Goal: Task Accomplishment & Management: Use online tool/utility

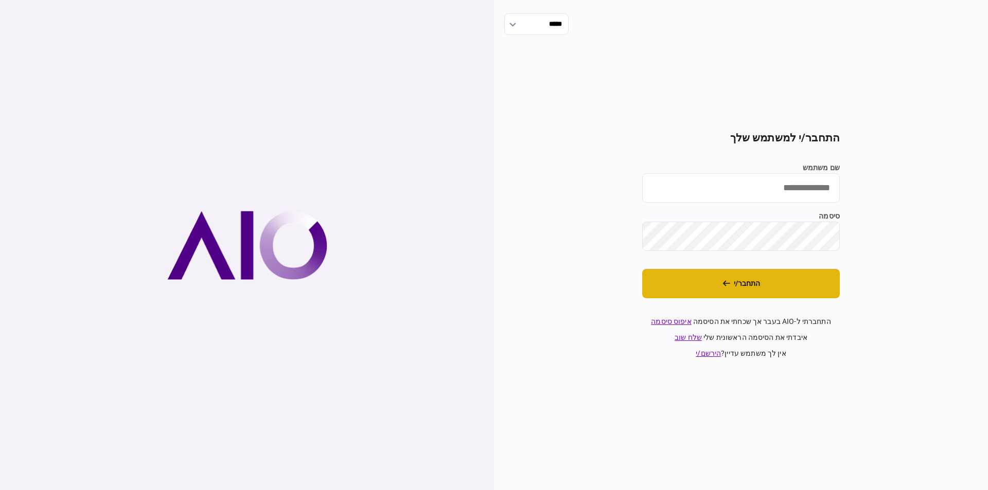
click at [772, 291] on button "התחבר/י" at bounding box center [741, 283] width 198 height 29
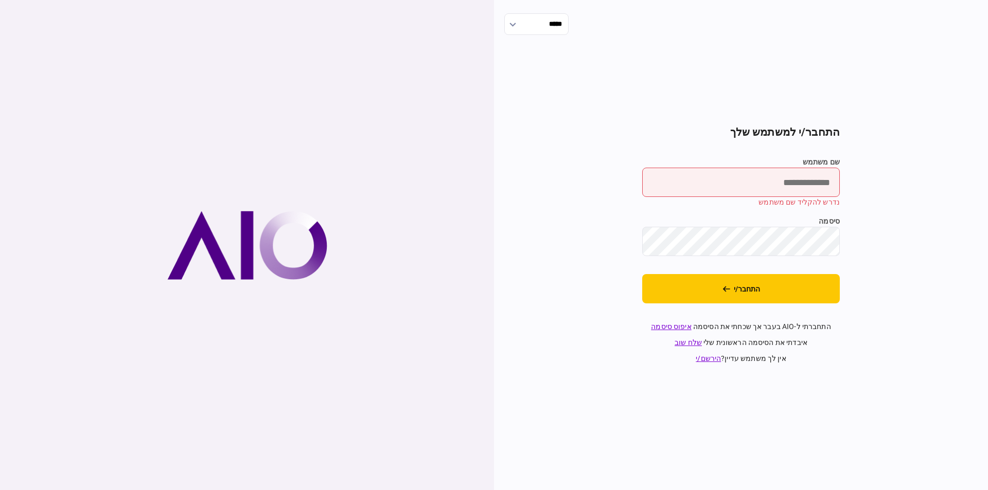
click at [777, 173] on input "שם משתמש" at bounding box center [741, 182] width 198 height 29
type input "*********"
click at [727, 293] on button "התחבר/י" at bounding box center [741, 288] width 198 height 29
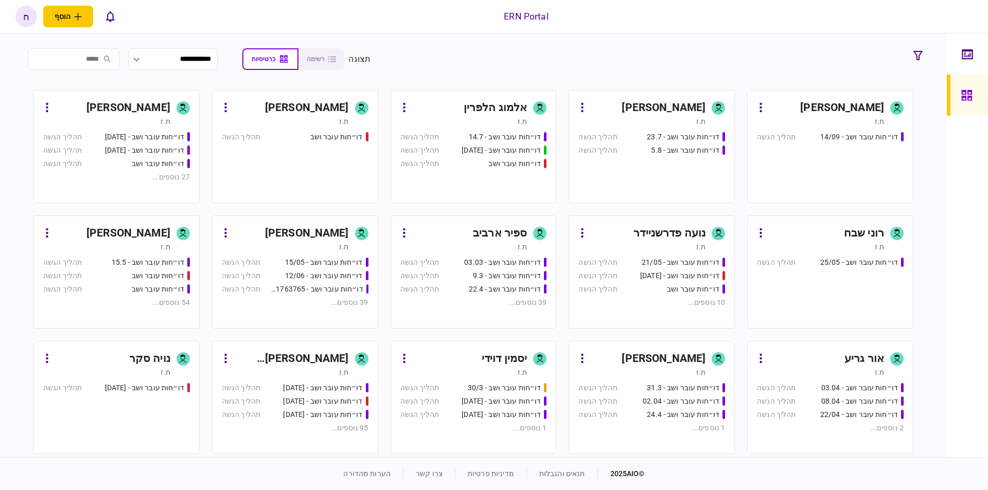
click at [812, 126] on div "ת.ז" at bounding box center [820, 121] width 127 height 10
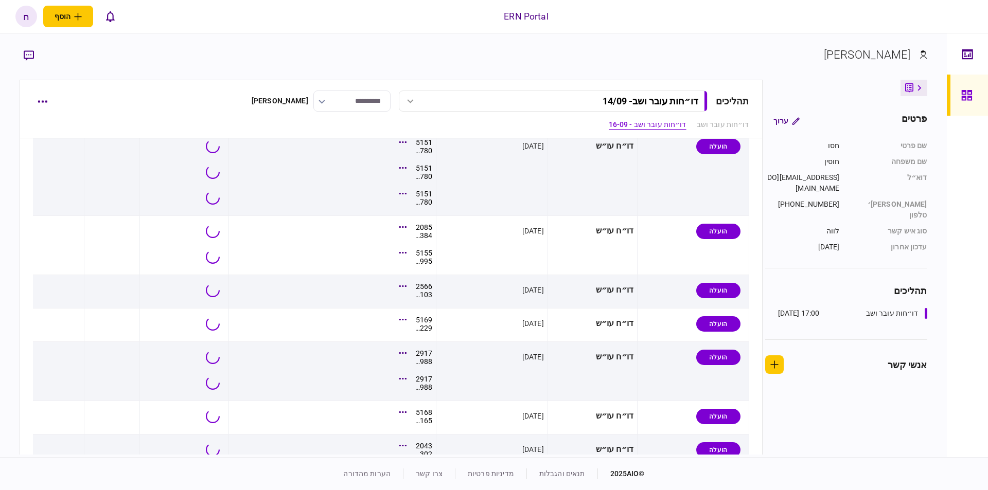
scroll to position [626, 0]
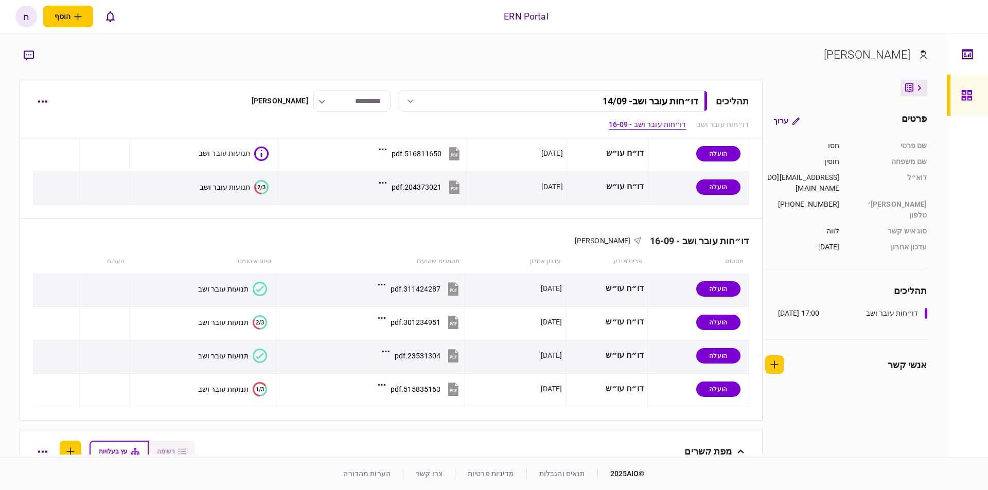
scroll to position [223, 0]
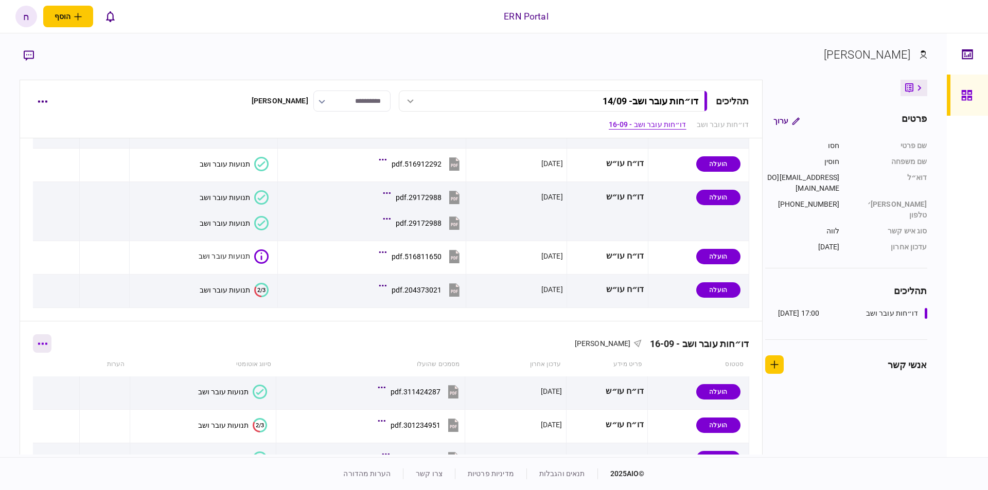
click at [42, 341] on button "button" at bounding box center [42, 344] width 19 height 19
click at [81, 383] on span "הוסף מסמך" at bounding box center [60, 380] width 41 height 12
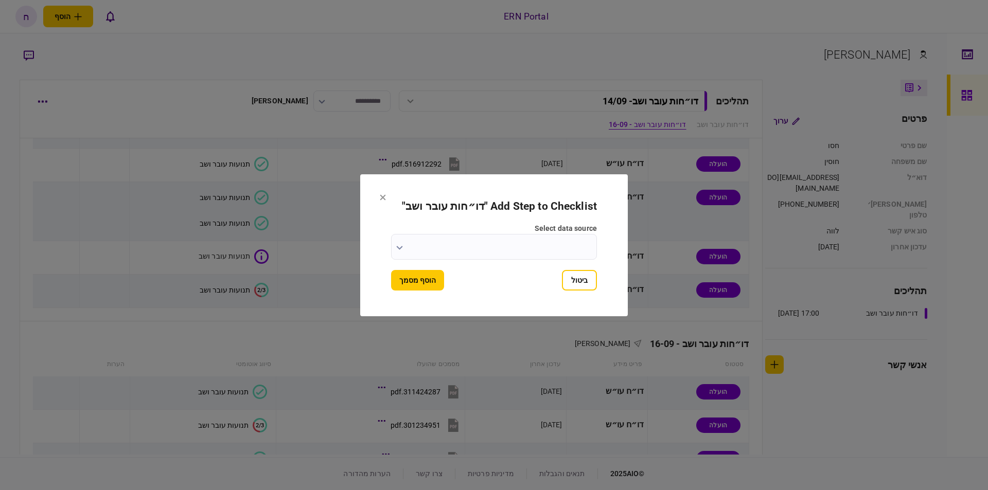
click at [467, 237] on input "select data source" at bounding box center [494, 247] width 206 height 26
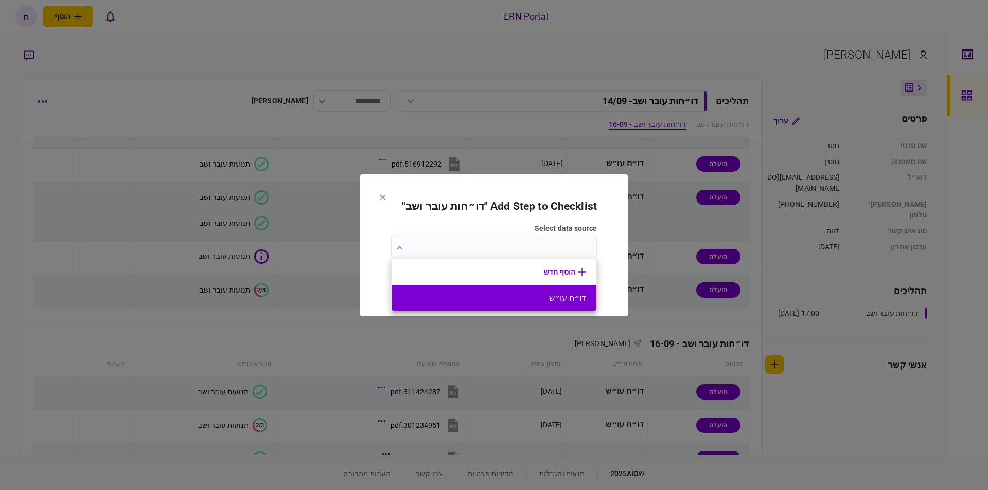
click at [541, 291] on li "דו״ח עו״ש" at bounding box center [494, 298] width 205 height 26
type input "*********"
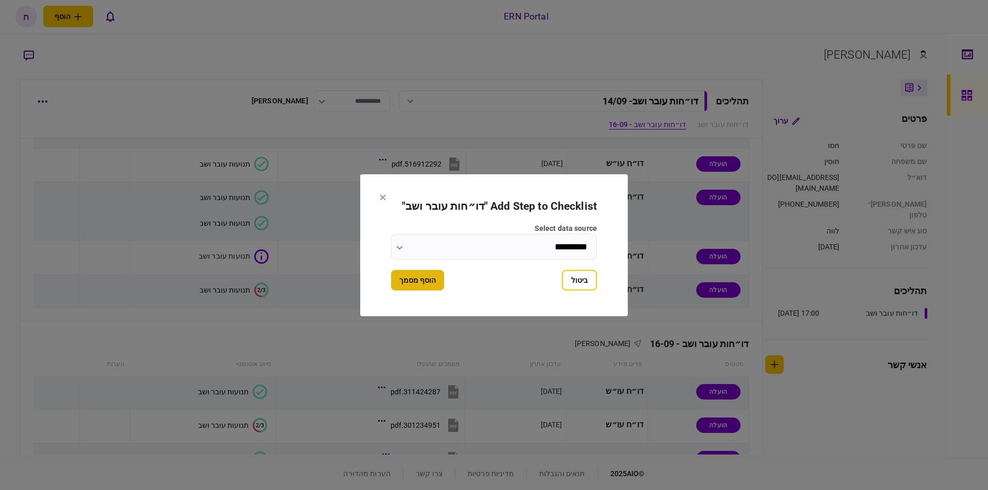
click at [415, 279] on button "הוסף מסמך" at bounding box center [417, 280] width 53 height 21
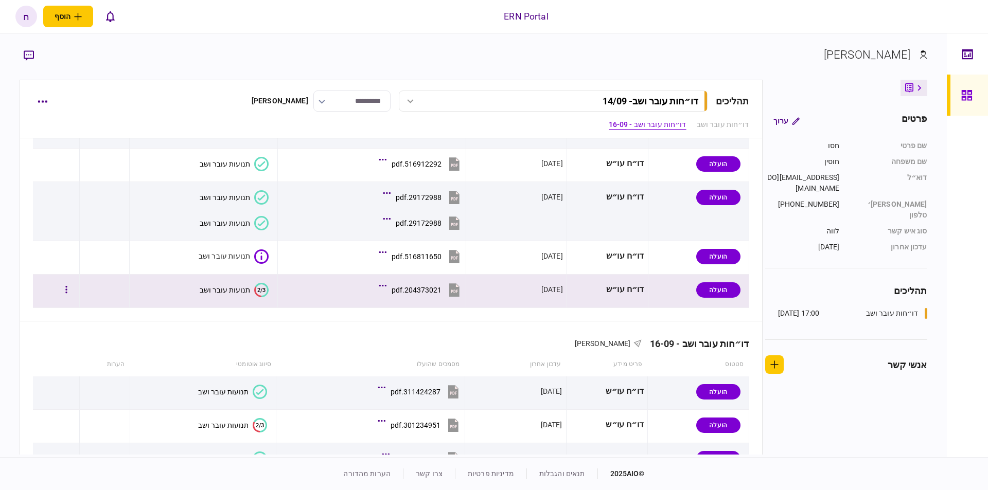
scroll to position [398, 0]
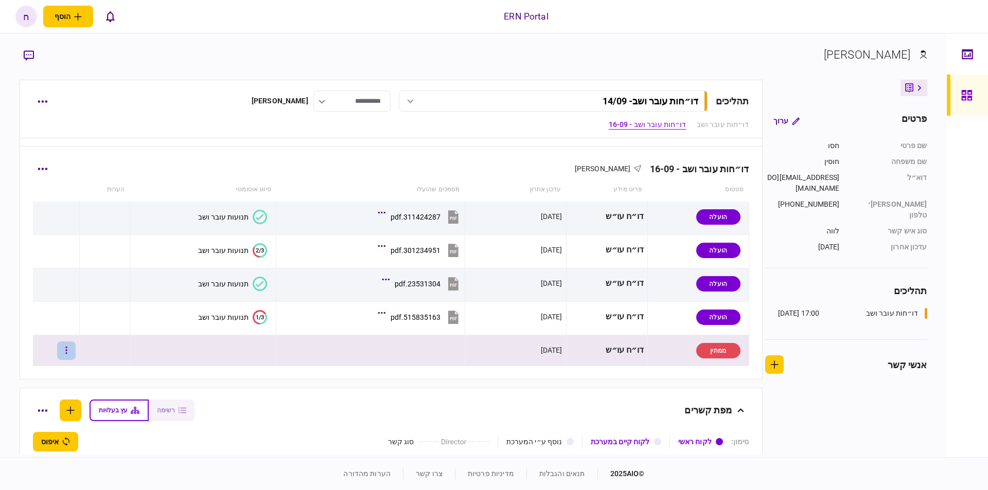
click at [67, 355] on button "button" at bounding box center [66, 351] width 19 height 19
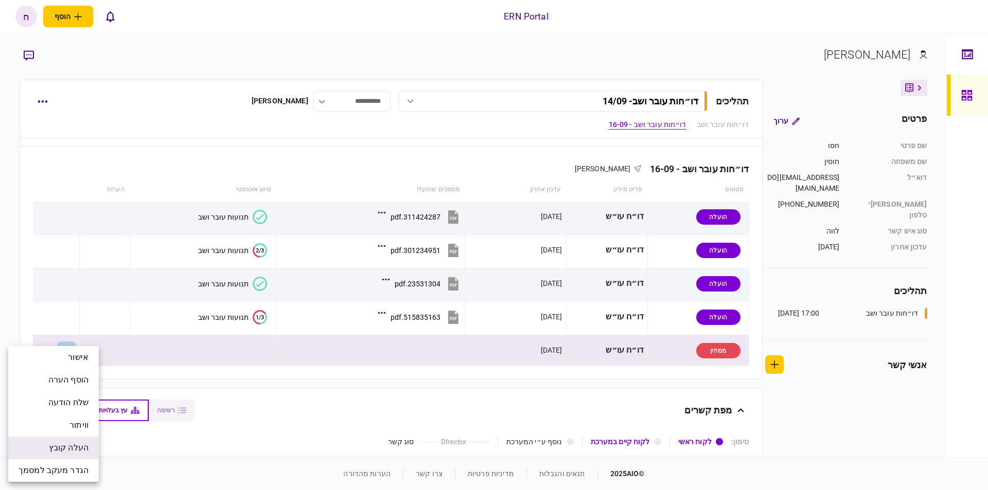
click at [72, 445] on span "העלה קובץ" at bounding box center [69, 448] width 40 height 12
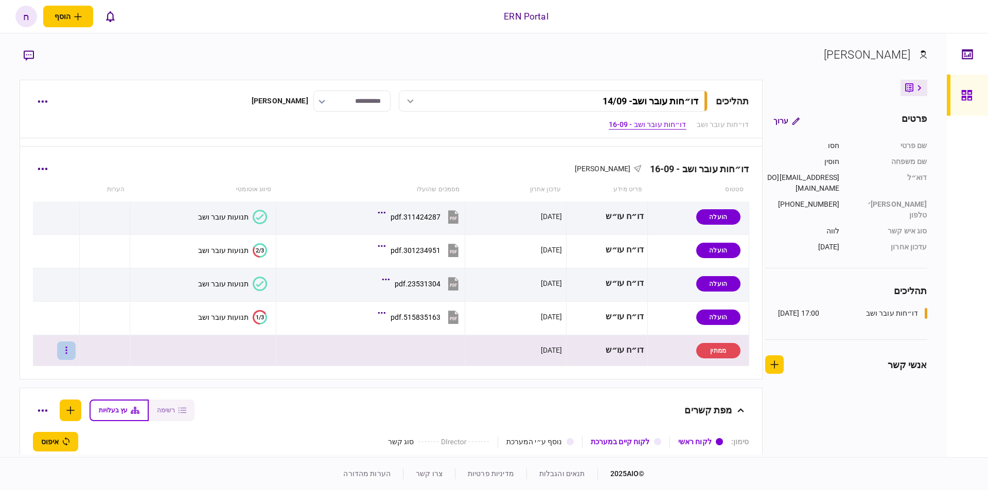
click at [76, 357] on button "button" at bounding box center [66, 351] width 19 height 19
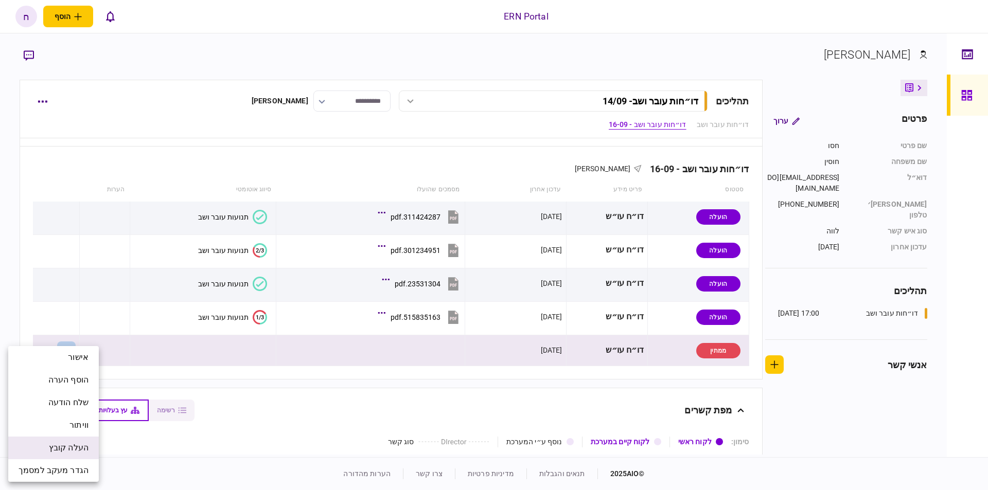
click at [73, 457] on li "העלה קובץ" at bounding box center [53, 448] width 91 height 23
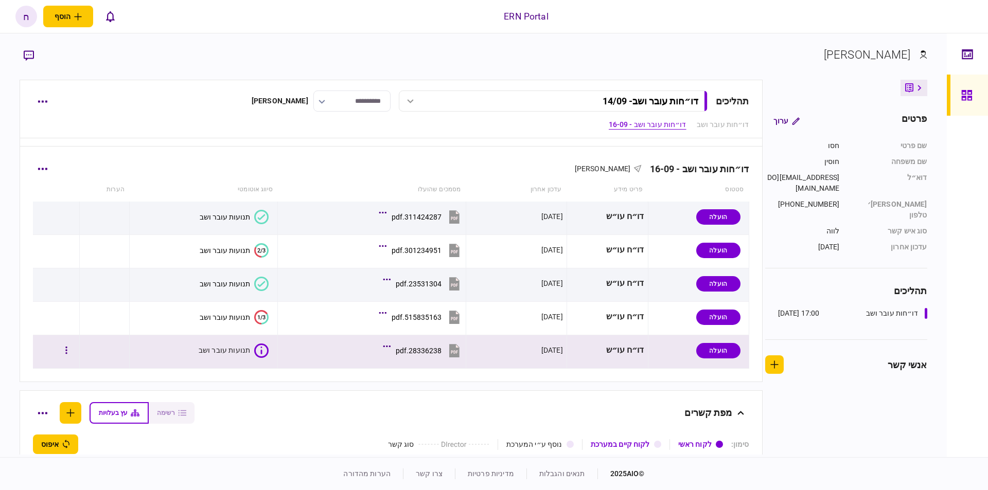
click at [382, 344] on section "28336238.pdf" at bounding box center [374, 352] width 175 height 26
click at [384, 346] on icon at bounding box center [387, 346] width 8 height 3
click at [372, 374] on button "classification-data.json" at bounding box center [384, 379] width 139 height 36
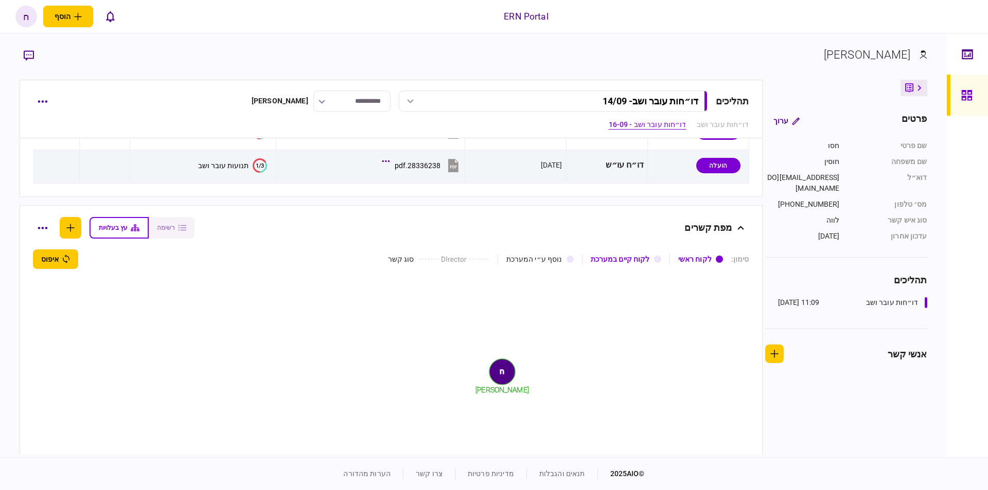
scroll to position [480, 0]
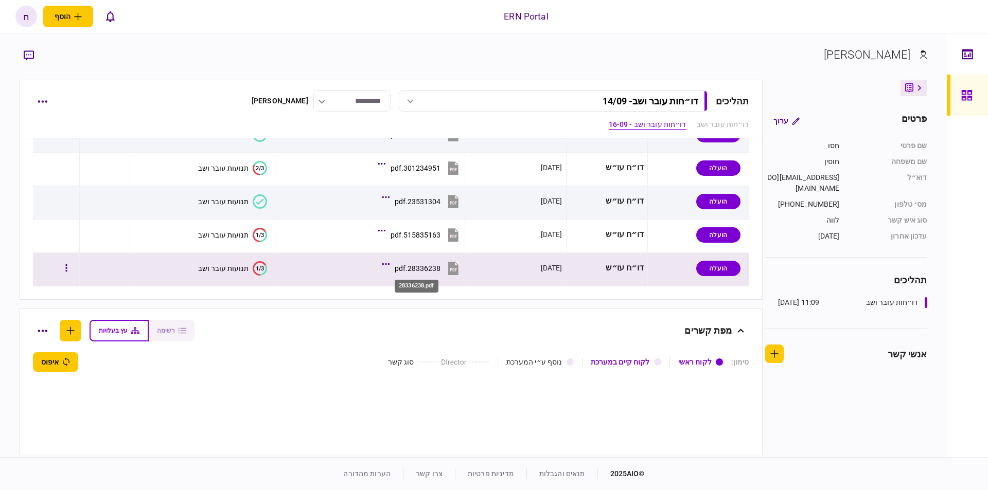
click at [401, 268] on div "28336238.pdf" at bounding box center [418, 269] width 46 height 8
drag, startPoint x: 214, startPoint y: 267, endPoint x: 214, endPoint y: 276, distance: 8.8
click at [214, 268] on div "תנועות עובר ושב" at bounding box center [223, 269] width 50 height 8
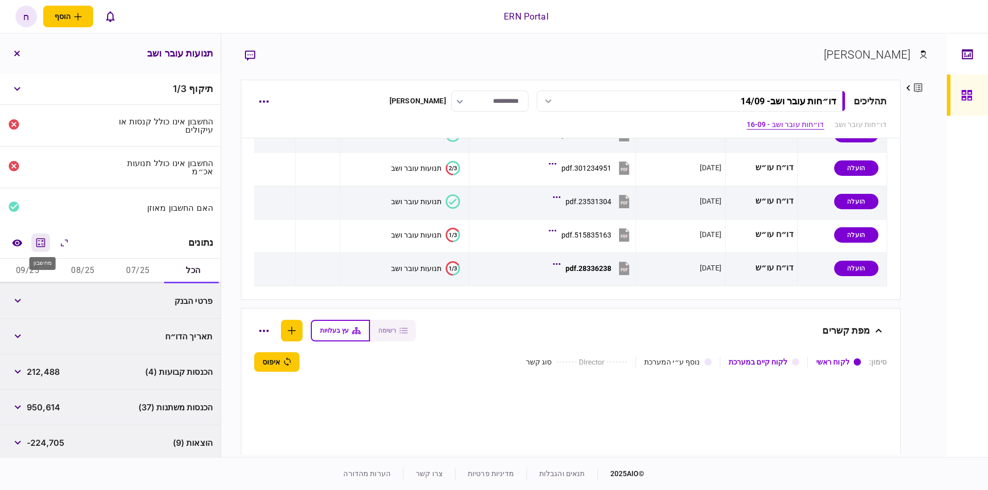
click at [45, 249] on button "מחשבון" at bounding box center [40, 243] width 19 height 19
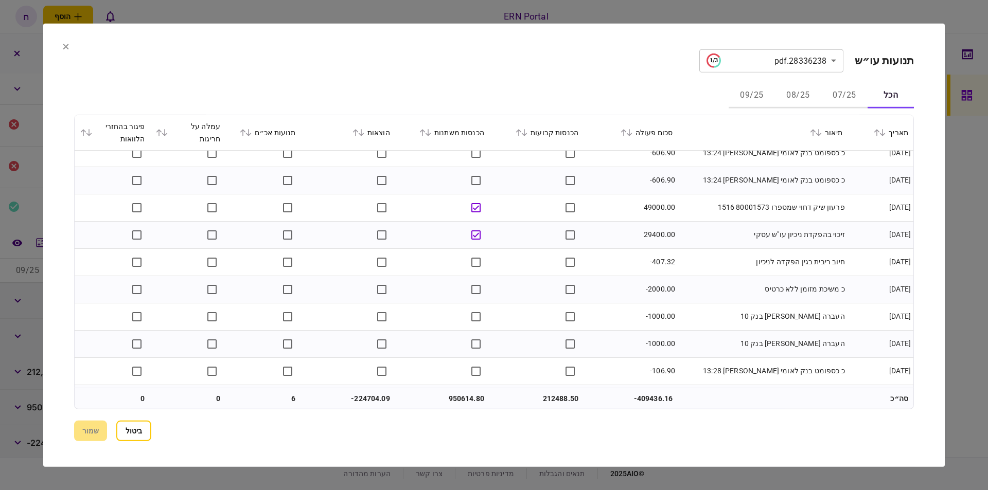
scroll to position [817, 0]
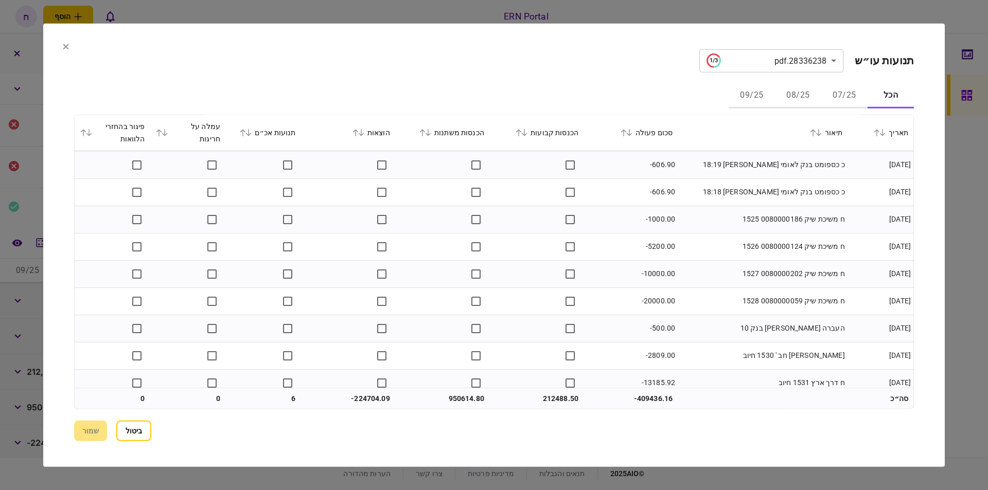
click at [553, 133] on div "הכנסות קבועות" at bounding box center [537, 132] width 84 height 12
click at [528, 130] on icon at bounding box center [524, 132] width 6 height 7
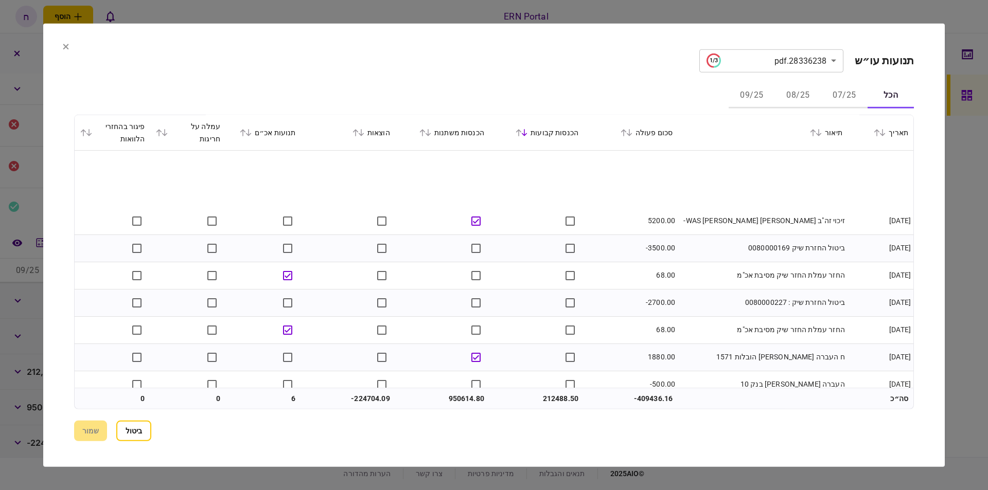
scroll to position [2100, 0]
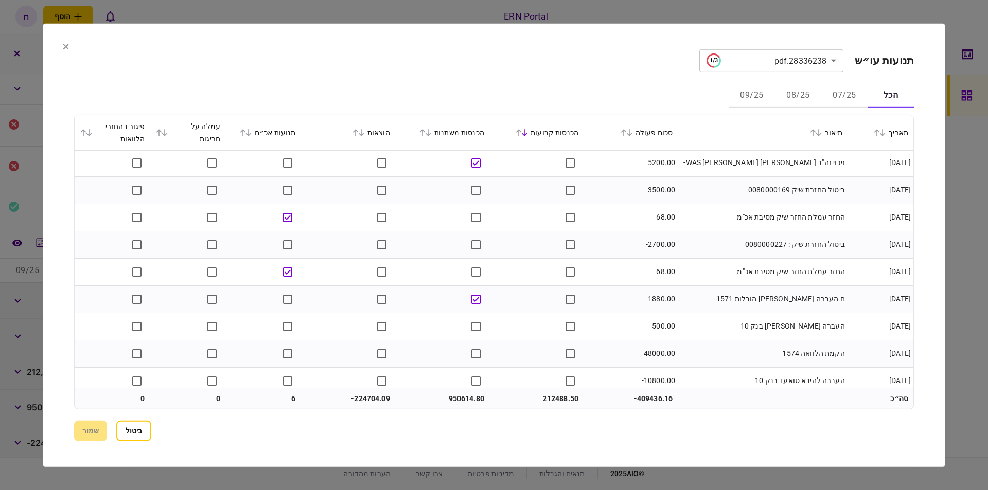
click at [827, 89] on button "07/25" at bounding box center [844, 95] width 46 height 25
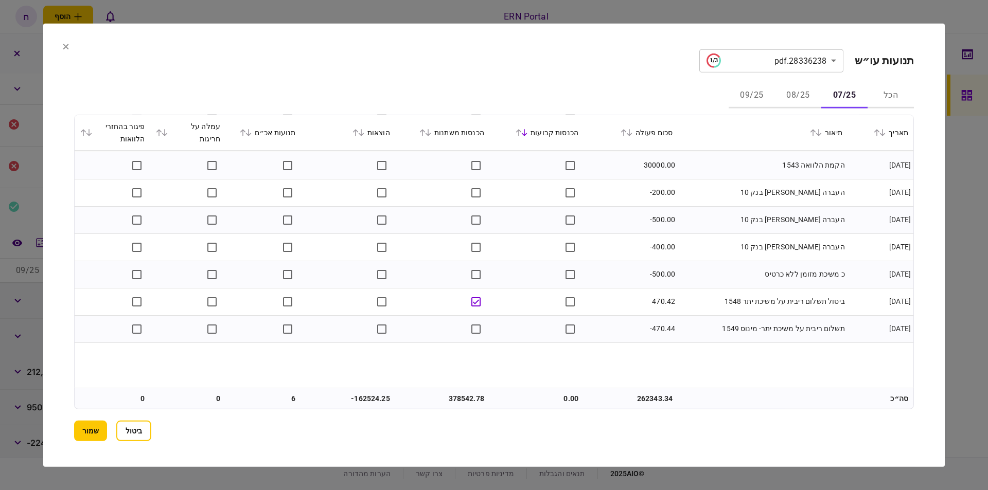
scroll to position [1259, 0]
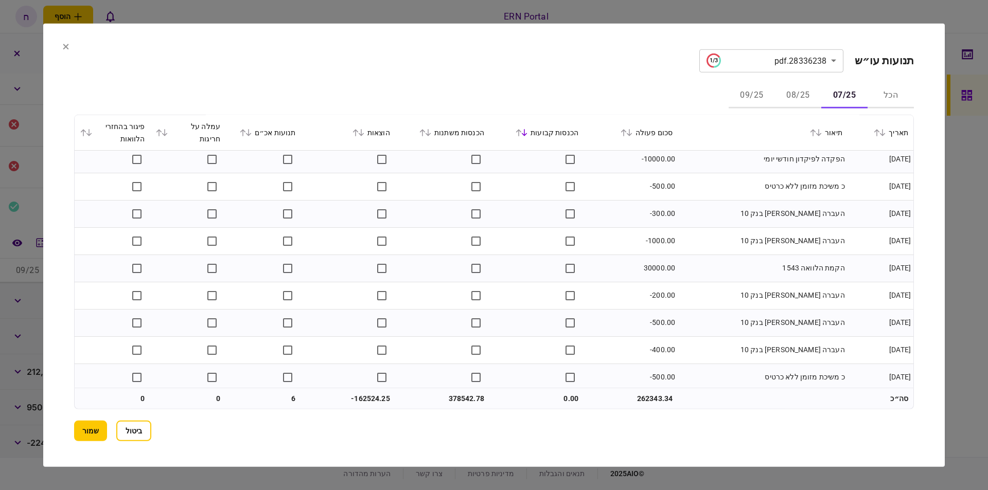
drag, startPoint x: 632, startPoint y: 269, endPoint x: 688, endPoint y: 274, distance: 56.3
click at [688, 274] on tr "08/07/2025 הקמת הלוואה 1543 30000.00" at bounding box center [494, 268] width 839 height 27
drag, startPoint x: 846, startPoint y: 267, endPoint x: 807, endPoint y: 273, distance: 39.6
click at [807, 273] on td "הקמת הלוואה 1543" at bounding box center [763, 268] width 170 height 27
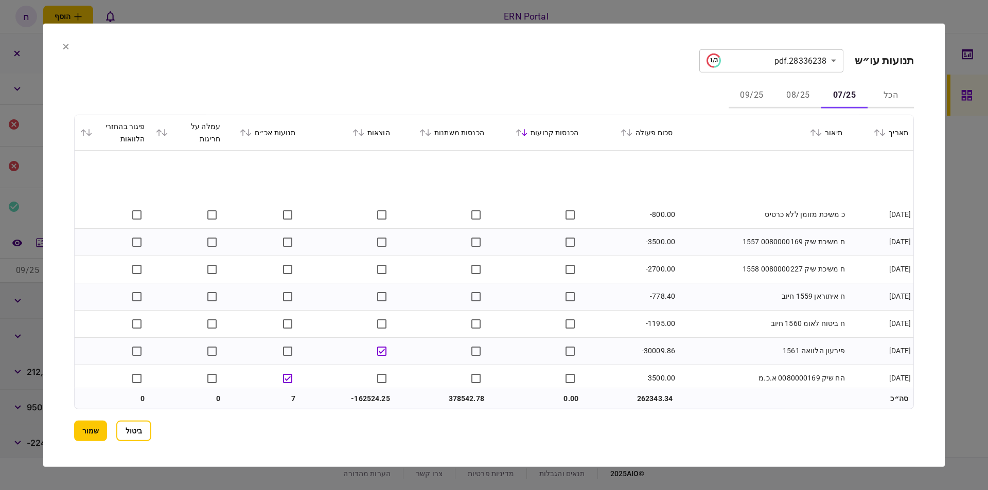
scroll to position [1726, 0]
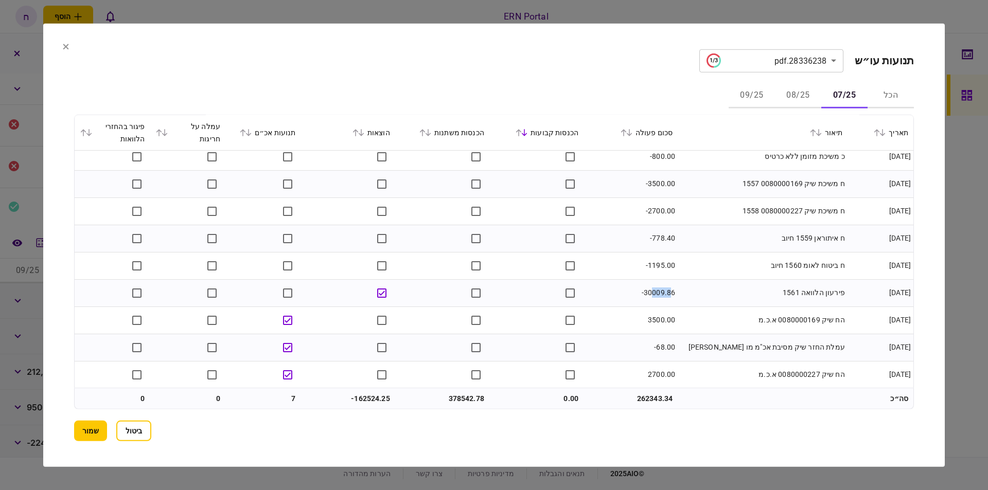
drag, startPoint x: 673, startPoint y: 291, endPoint x: 653, endPoint y: 294, distance: 20.8
click at [653, 294] on td "-30009.86" at bounding box center [631, 292] width 94 height 27
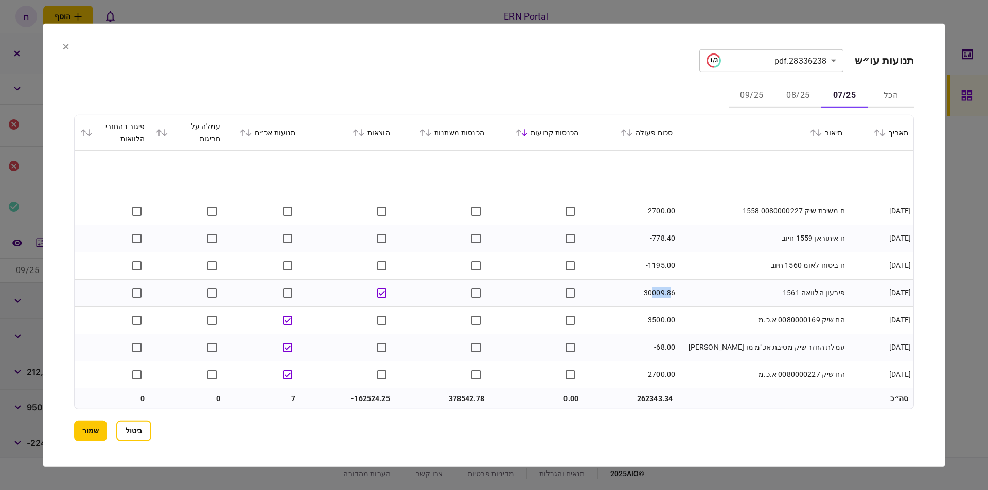
scroll to position [1784, 0]
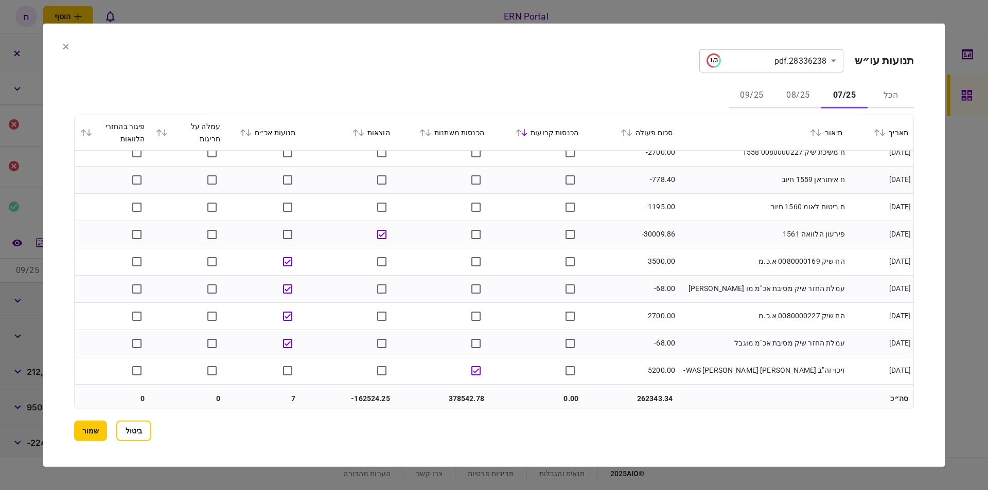
click at [789, 337] on td "עמלת החזר שיק מסיבת אכ"מ מוגבל" at bounding box center [763, 343] width 170 height 27
drag, startPoint x: 798, startPoint y: 339, endPoint x: 763, endPoint y: 344, distance: 34.9
click at [763, 344] on td "עמלת החזר שיק מסיבת אכ"מ מוגבל" at bounding box center [763, 343] width 170 height 27
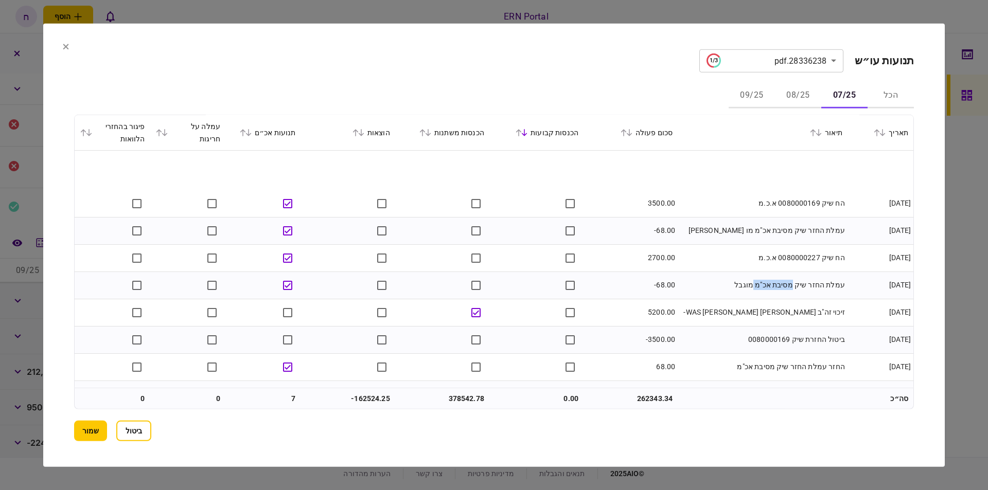
scroll to position [1901, 0]
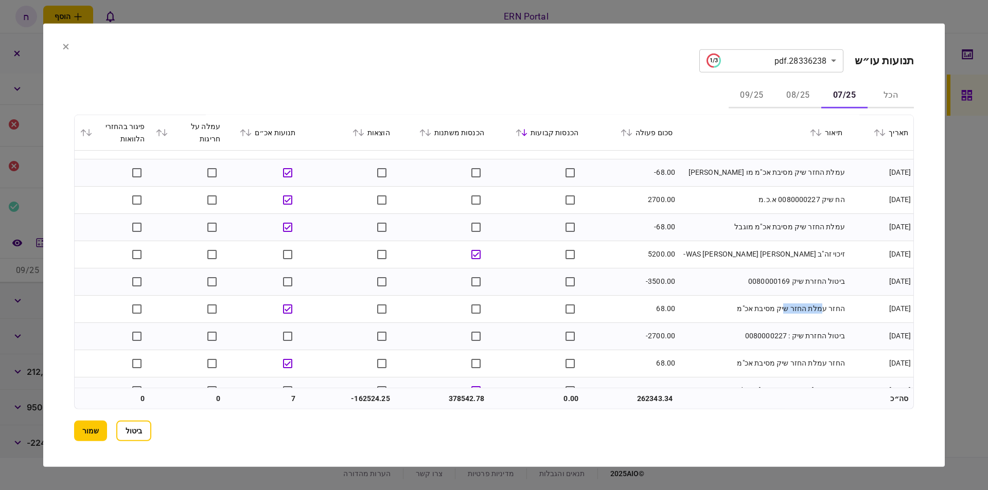
drag, startPoint x: 824, startPoint y: 308, endPoint x: 790, endPoint y: 311, distance: 34.2
click at [790, 311] on td "החזר עמלת החזר שיק מסיבת אכ"מ" at bounding box center [763, 308] width 170 height 27
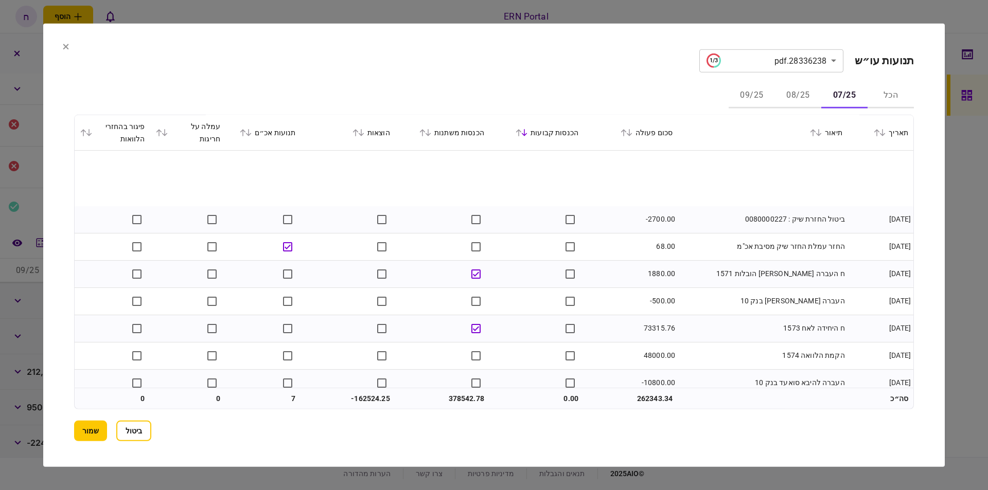
scroll to position [2076, 0]
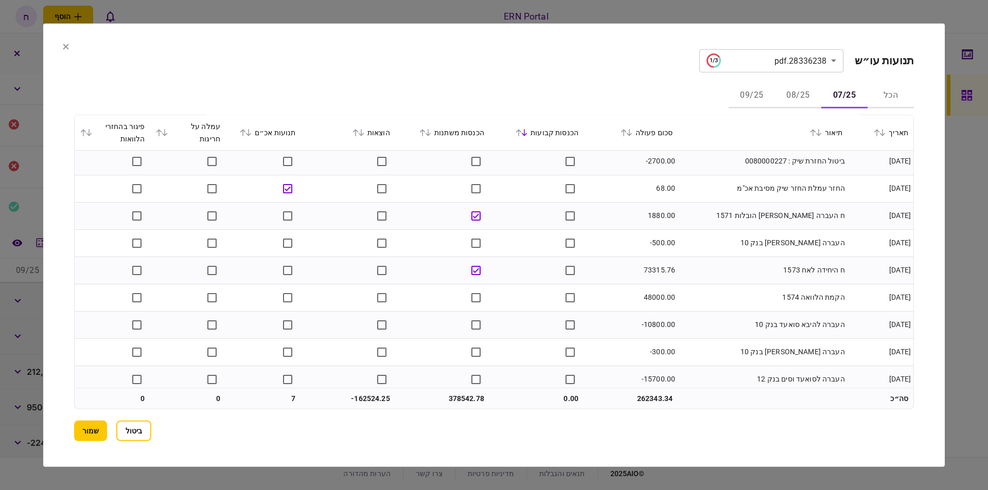
click at [667, 295] on td "48000.00" at bounding box center [631, 297] width 94 height 27
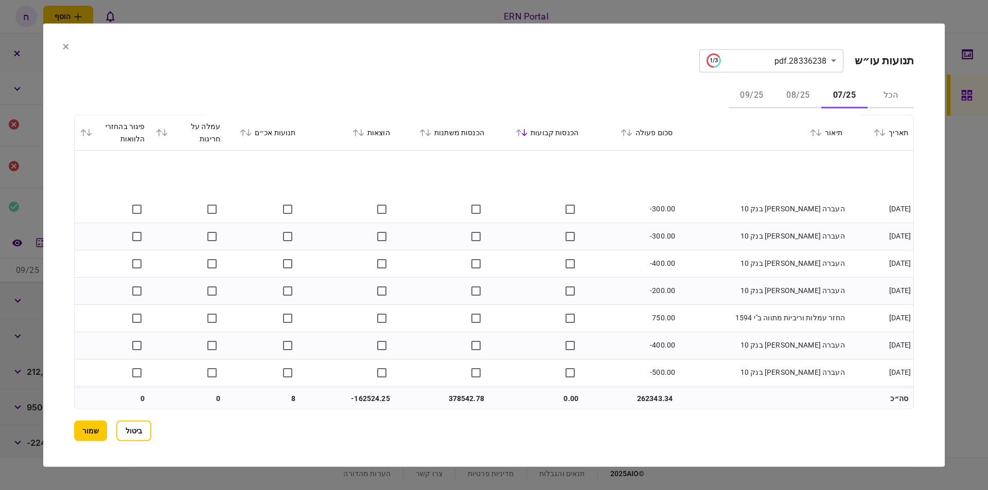
scroll to position [2659, 0]
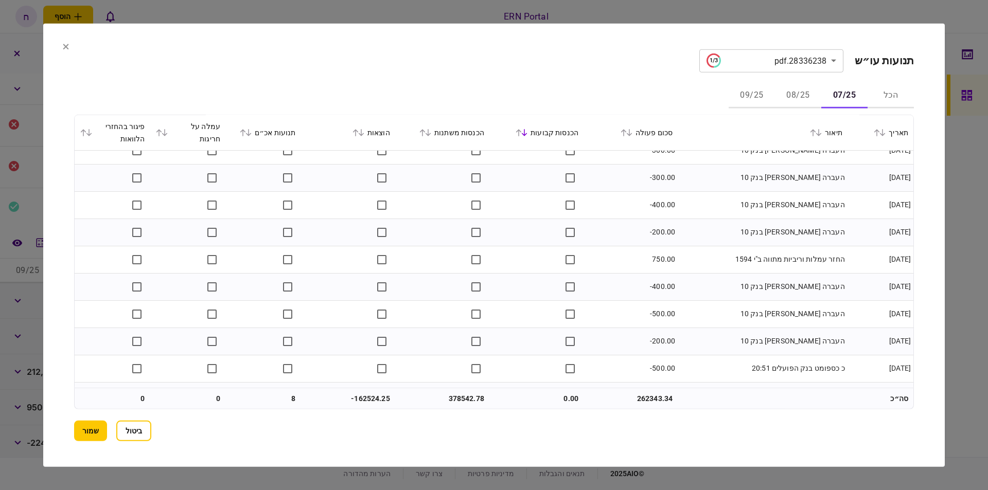
click at [798, 89] on button "08/25" at bounding box center [798, 95] width 46 height 25
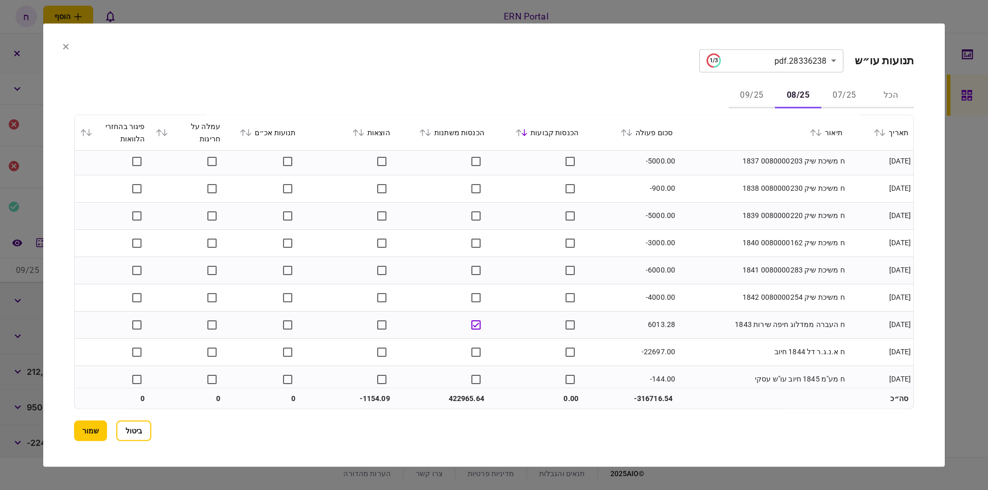
scroll to position [4292, 0]
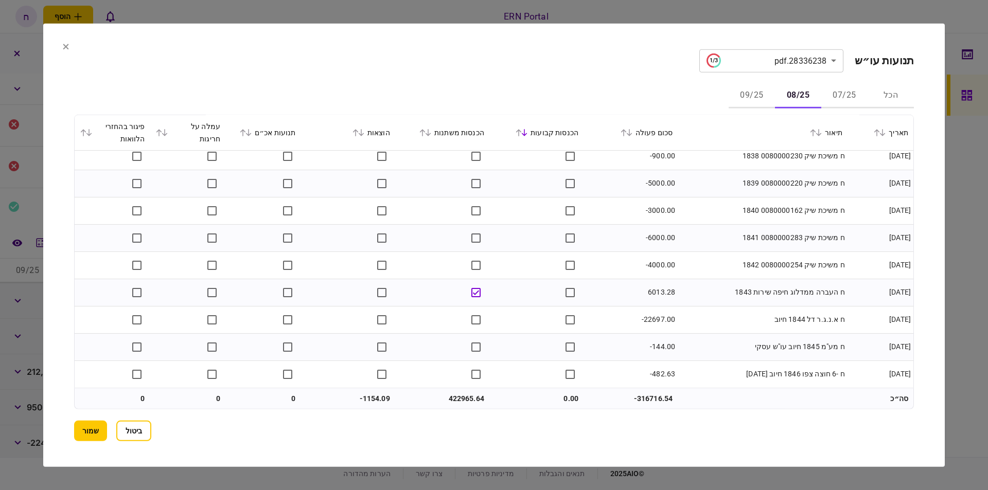
click at [748, 86] on button "09/25" at bounding box center [752, 95] width 46 height 25
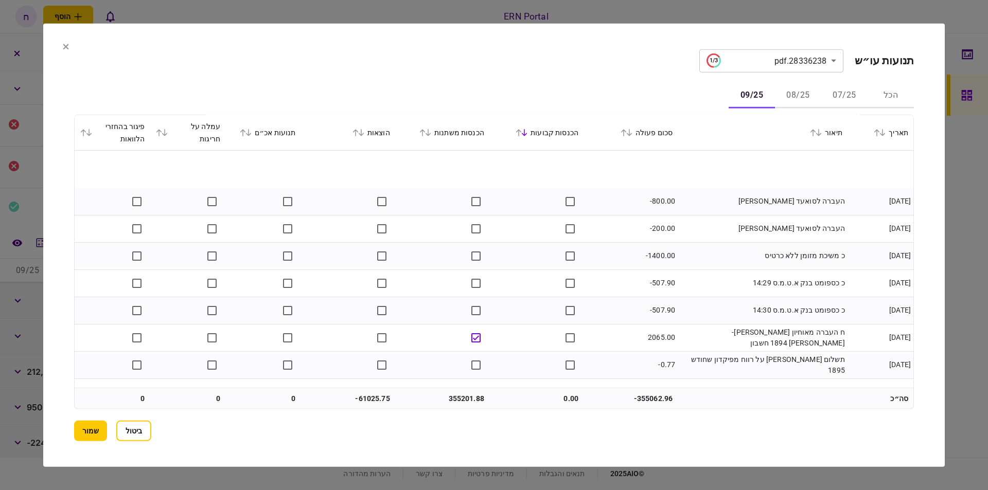
scroll to position [1283, 0]
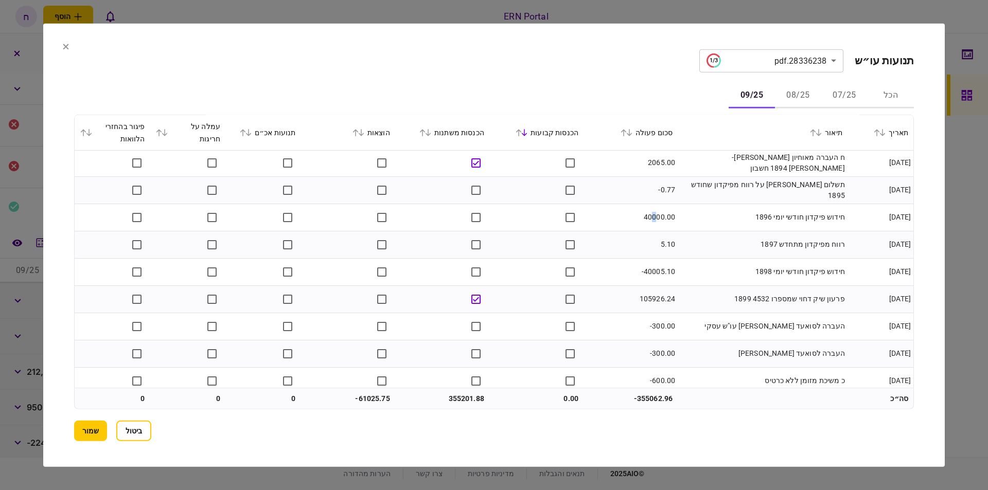
click at [653, 221] on td "40000.00" at bounding box center [631, 217] width 94 height 27
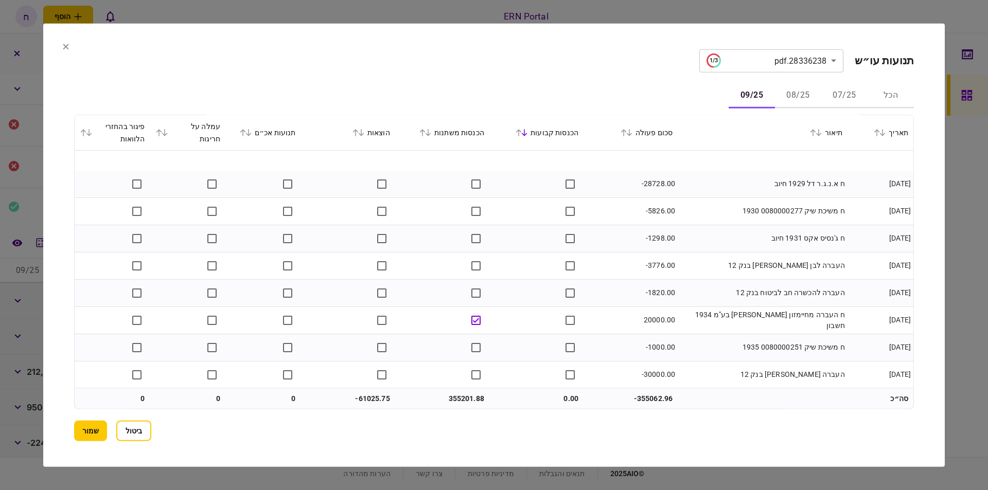
scroll to position [2246, 0]
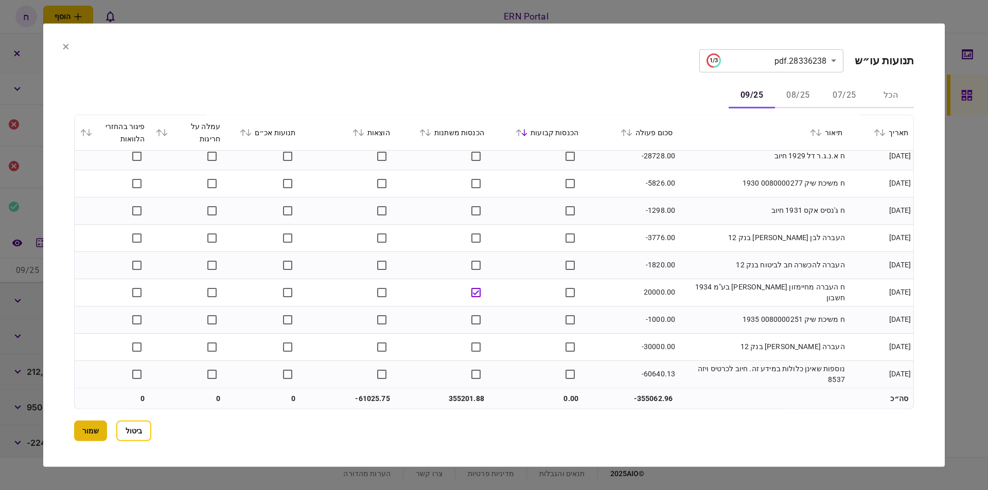
click at [87, 428] on button "שמור" at bounding box center [90, 431] width 33 height 21
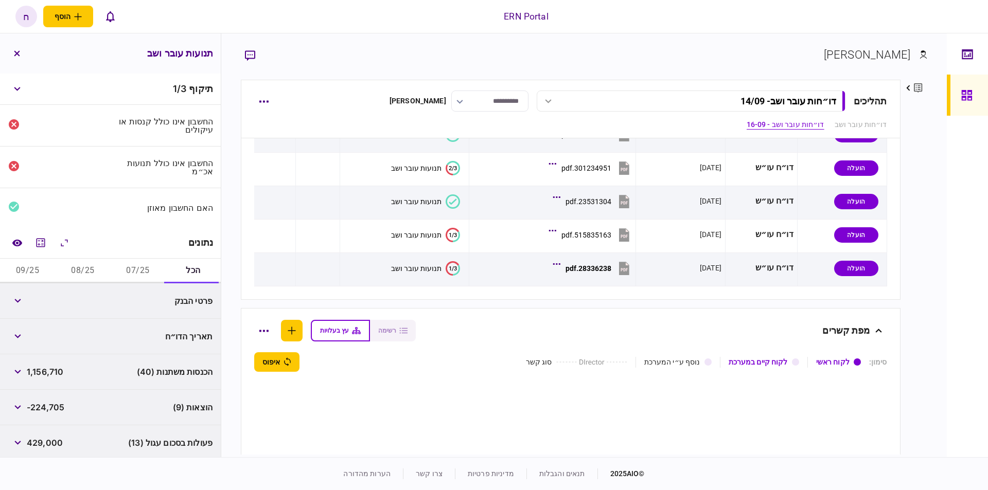
click at [145, 272] on button "07/25" at bounding box center [138, 271] width 55 height 25
click at [58, 303] on span "378,542" at bounding box center [44, 301] width 34 height 12
click at [58, 300] on span "378,542" at bounding box center [44, 301] width 34 height 12
copy span "378,542"
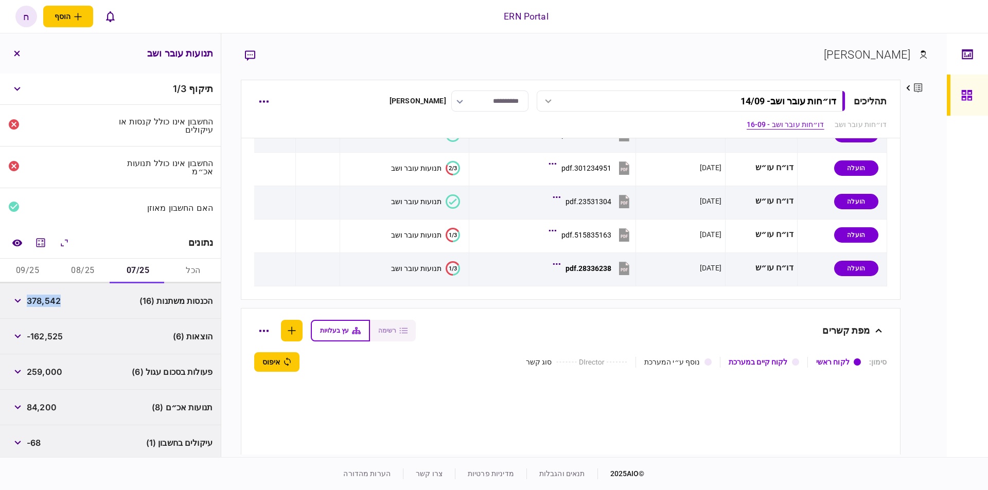
click at [76, 269] on button "08/25" at bounding box center [82, 271] width 55 height 25
click at [58, 296] on span "422,965" at bounding box center [44, 301] width 34 height 12
copy span "422,965"
click at [41, 262] on button "09/25" at bounding box center [27, 271] width 55 height 25
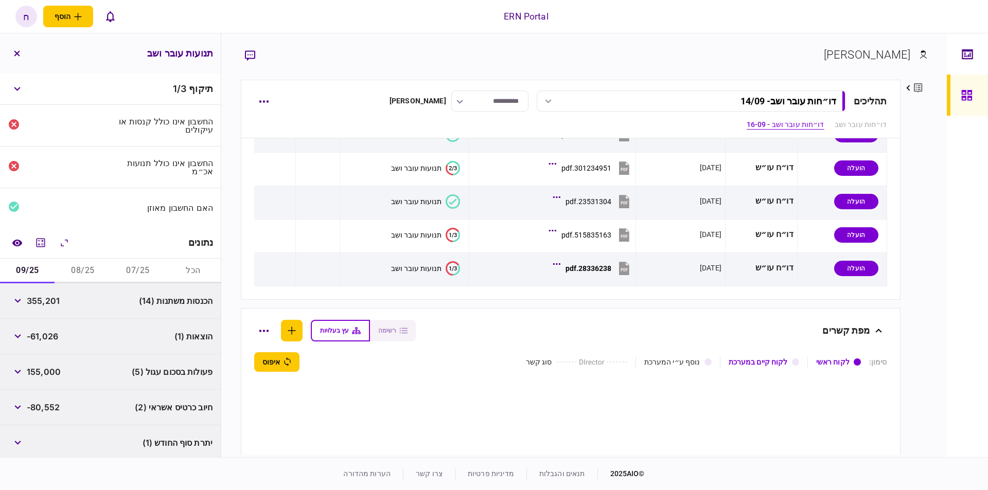
click at [44, 292] on div "355,201" at bounding box center [33, 301] width 51 height 19
click at [44, 300] on span "355,201" at bounding box center [43, 301] width 33 height 12
copy span "355,201"
click at [131, 265] on button "07/25" at bounding box center [138, 271] width 55 height 25
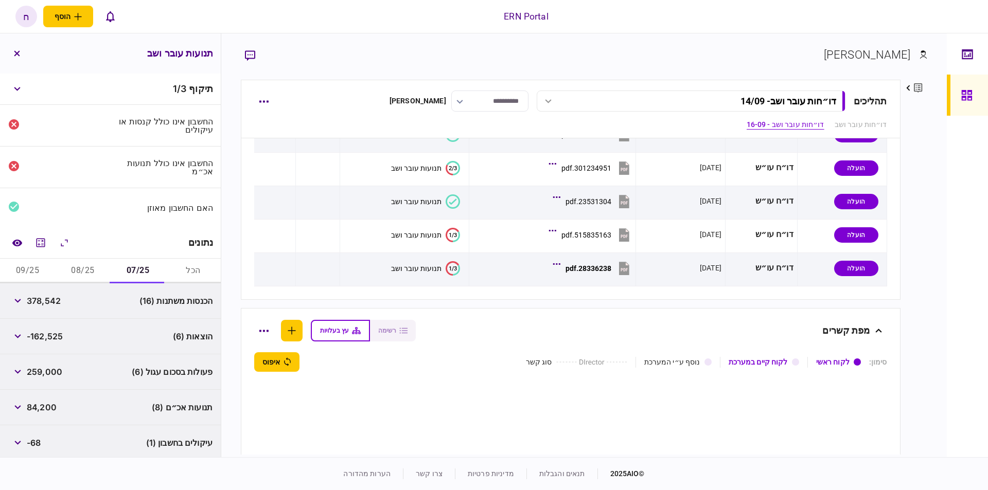
click at [4, 330] on div "הוצאות (6) -162,525" at bounding box center [110, 337] width 221 height 36
click at [17, 330] on button "button" at bounding box center [17, 336] width 19 height 19
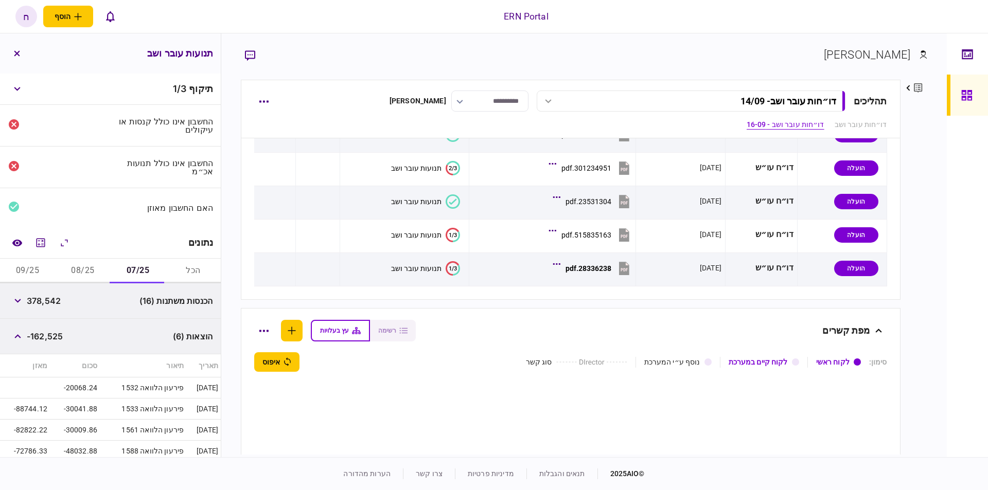
scroll to position [58, 0]
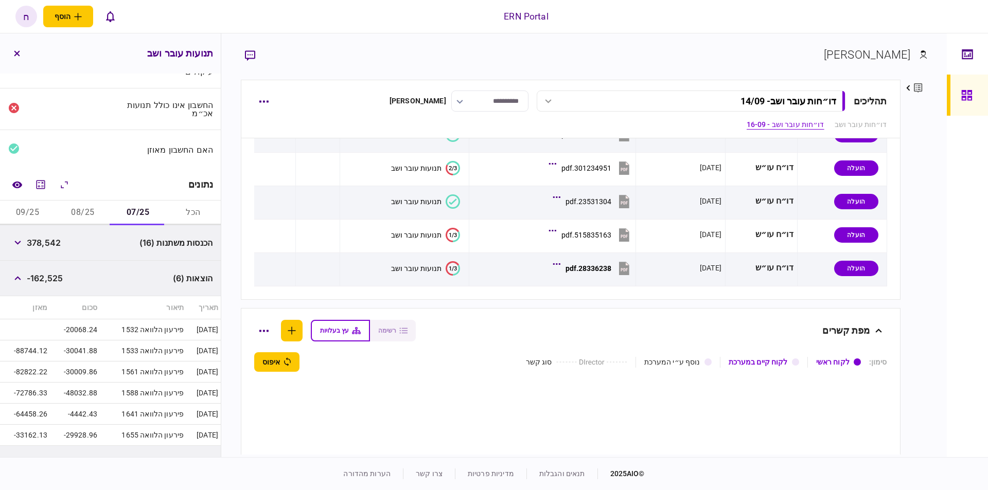
click at [57, 277] on span "-162,525" at bounding box center [45, 278] width 36 height 12
click at [90, 207] on button "08/25" at bounding box center [82, 213] width 55 height 25
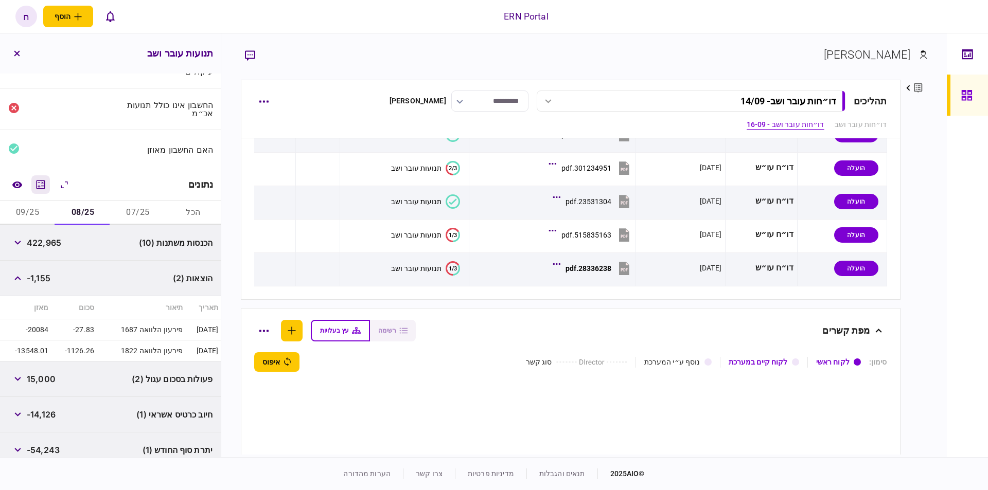
click at [41, 183] on icon "מחשבון" at bounding box center [41, 184] width 9 height 9
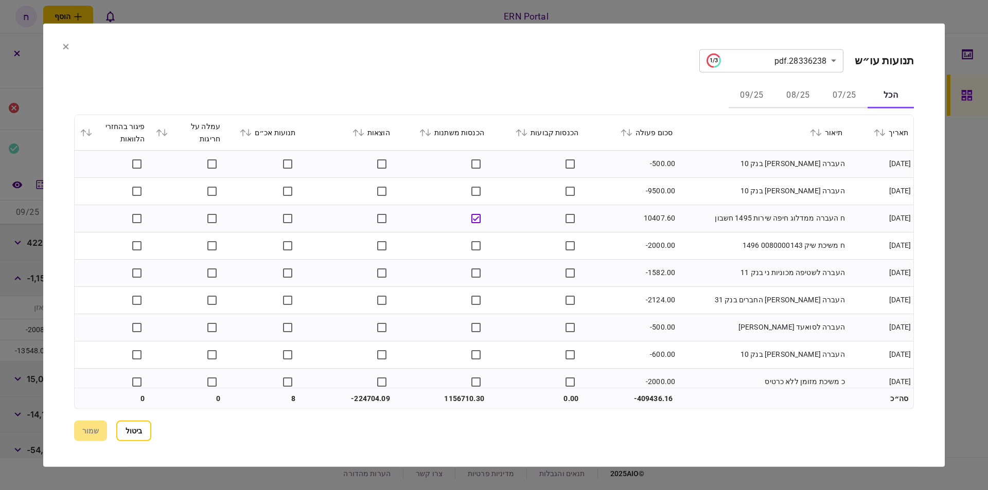
click at [807, 96] on button "08/25" at bounding box center [798, 95] width 46 height 25
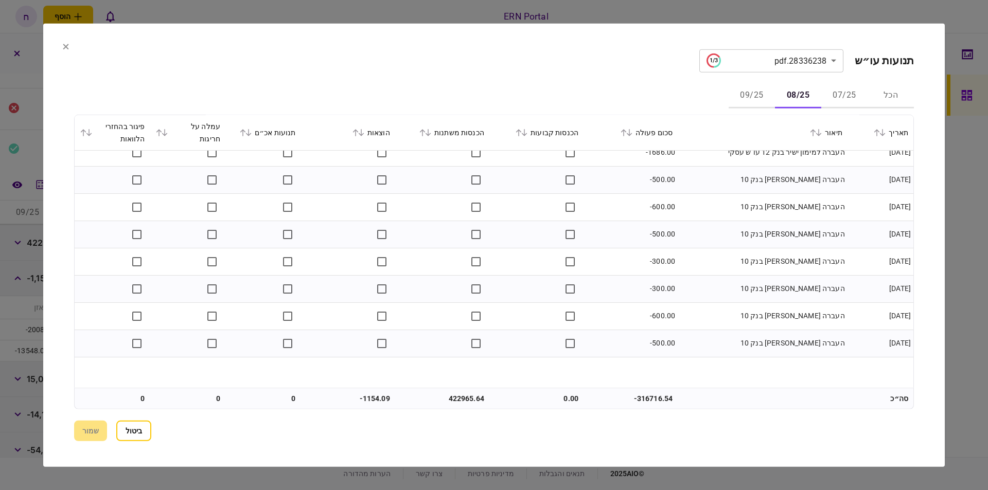
scroll to position [151, 0]
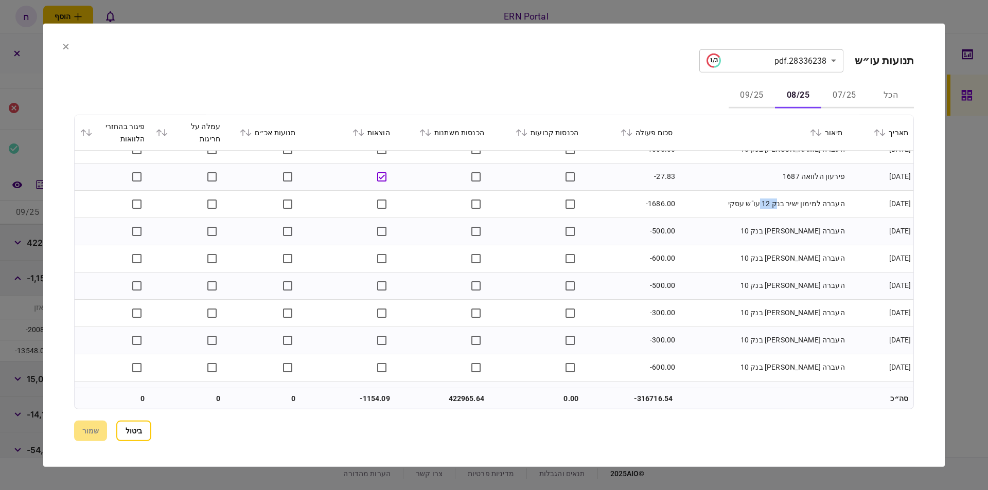
drag, startPoint x: 767, startPoint y: 210, endPoint x: 784, endPoint y: 207, distance: 16.8
click at [784, 207] on td "העברה למימון ישיר בנק 12 עו"ש עסקי" at bounding box center [763, 203] width 170 height 27
click at [852, 96] on button "07/25" at bounding box center [844, 95] width 46 height 25
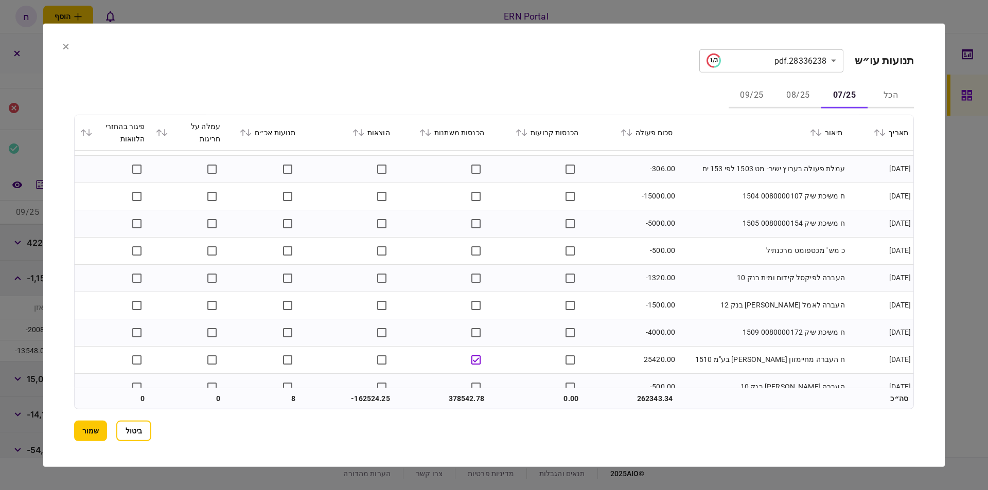
scroll to position [216, 0]
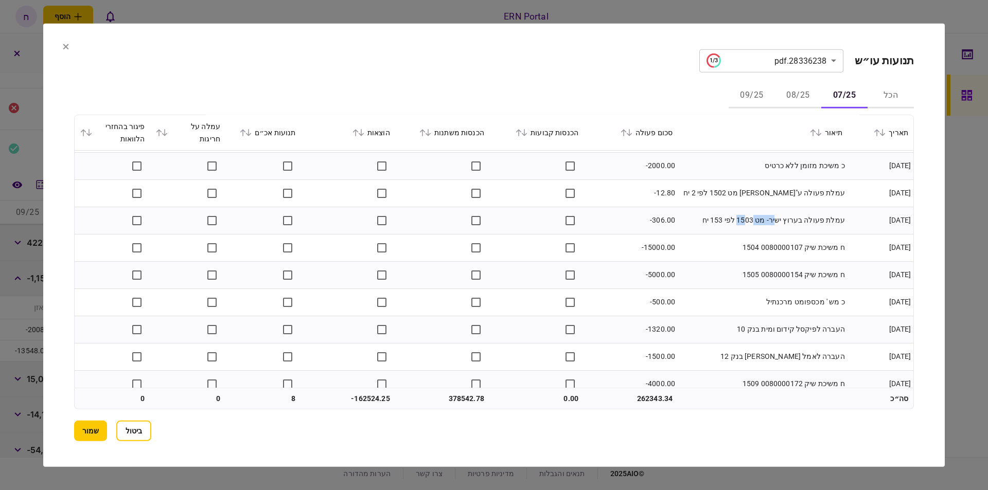
drag, startPoint x: 786, startPoint y: 223, endPoint x: 758, endPoint y: 224, distance: 28.9
click at [758, 224] on td "עמלת פעולה בערוץ ישיר- מט 1503 לפי 153 יח" at bounding box center [763, 220] width 170 height 27
click at [79, 423] on button "שמור" at bounding box center [90, 431] width 33 height 21
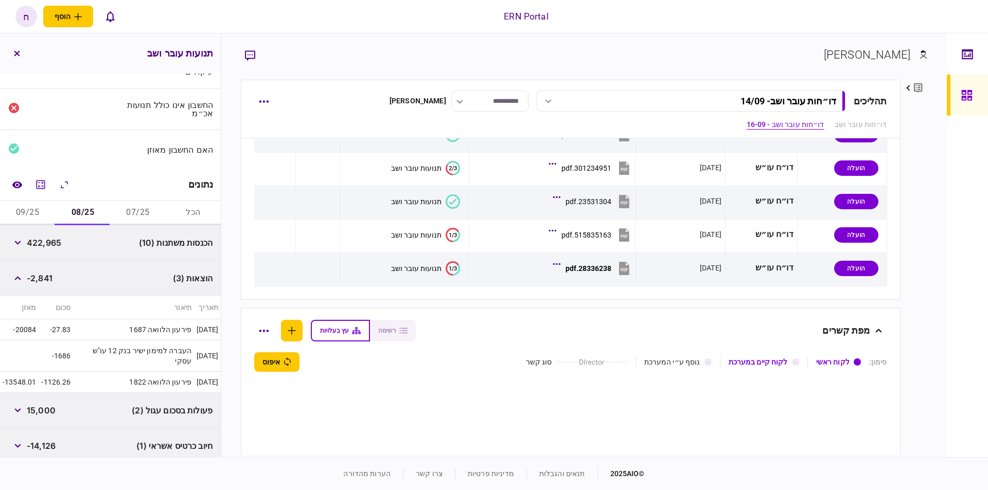
click at [49, 276] on span "-2,841" at bounding box center [40, 278] width 26 height 12
copy span "2,841"
click at [142, 206] on button "07/25" at bounding box center [138, 213] width 55 height 25
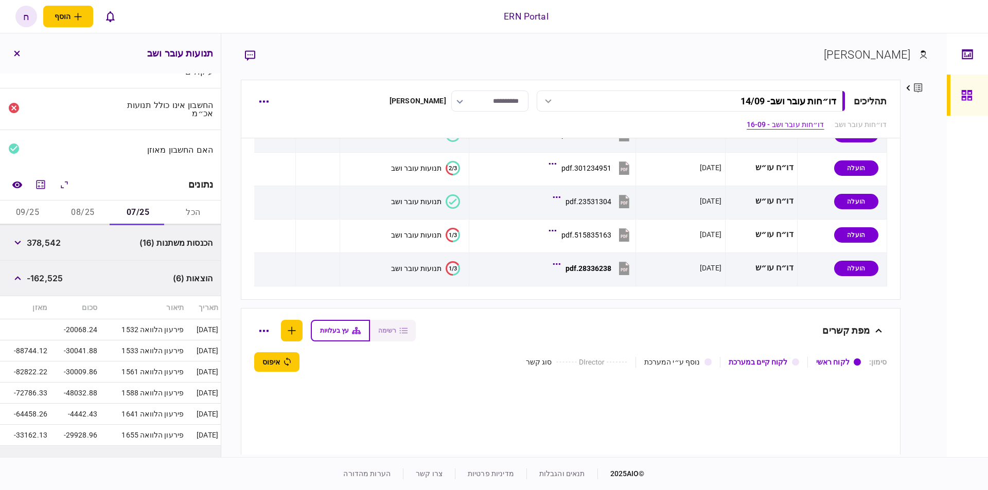
click at [40, 219] on button "09/25" at bounding box center [27, 213] width 55 height 25
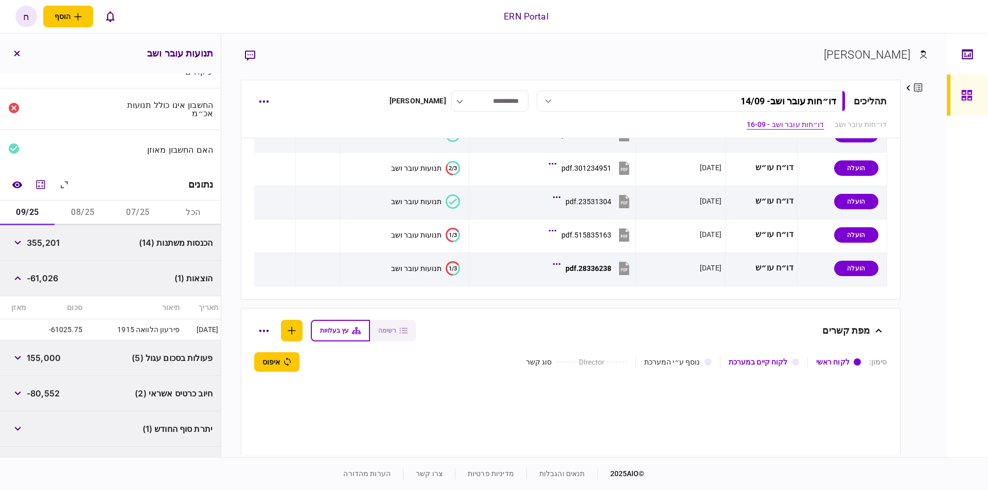
click at [48, 273] on span "-61,026" at bounding box center [42, 278] width 31 height 12
click at [17, 280] on button "button" at bounding box center [17, 278] width 19 height 19
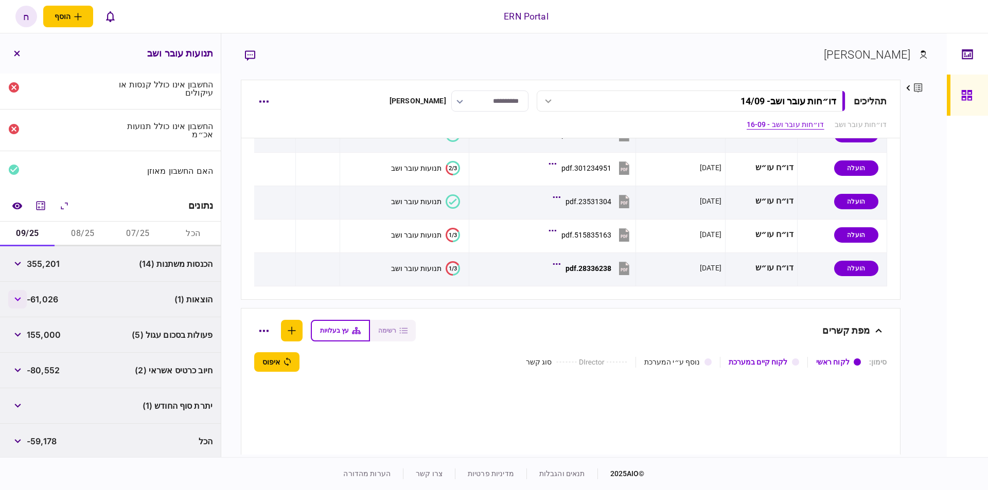
scroll to position [37, 0]
click at [17, 282] on div "הוצאות (1) -61,026" at bounding box center [110, 300] width 221 height 36
click at [16, 294] on button "button" at bounding box center [17, 299] width 19 height 19
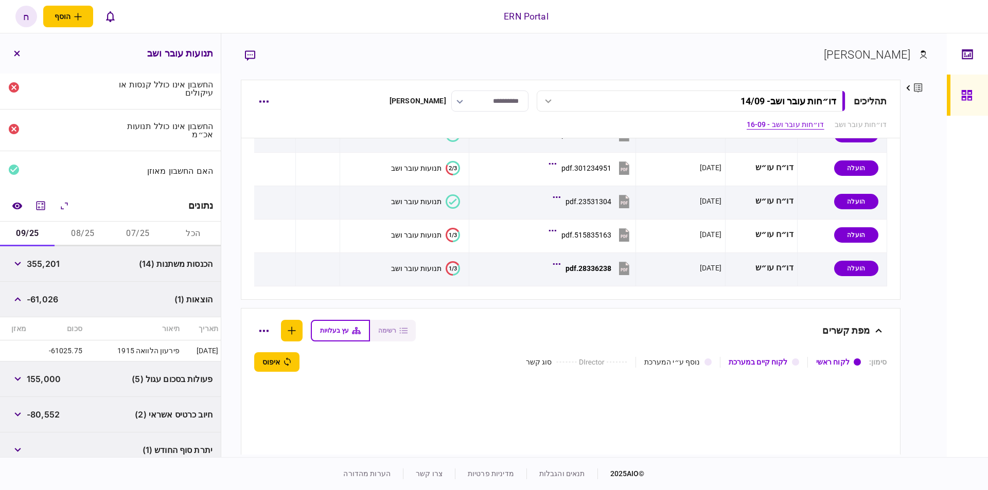
click at [60, 350] on td "-61025.75" at bounding box center [57, 351] width 56 height 21
copy td "61025.75"
click at [69, 235] on button "08/25" at bounding box center [82, 234] width 55 height 25
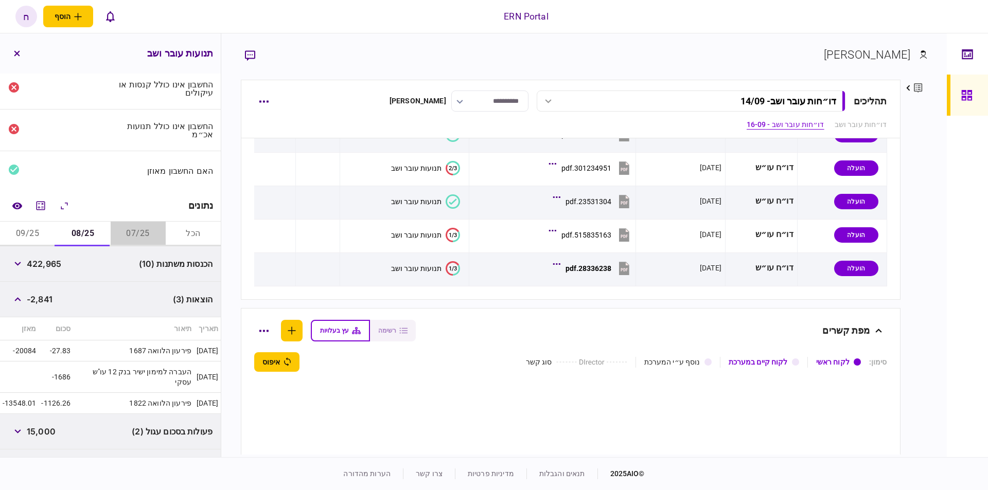
click at [128, 226] on button "07/25" at bounding box center [138, 234] width 55 height 25
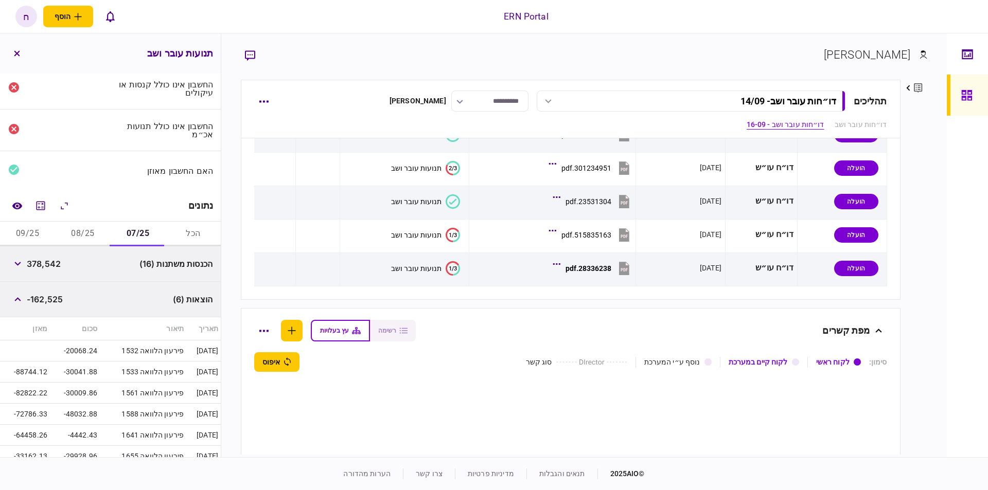
scroll to position [96, 0]
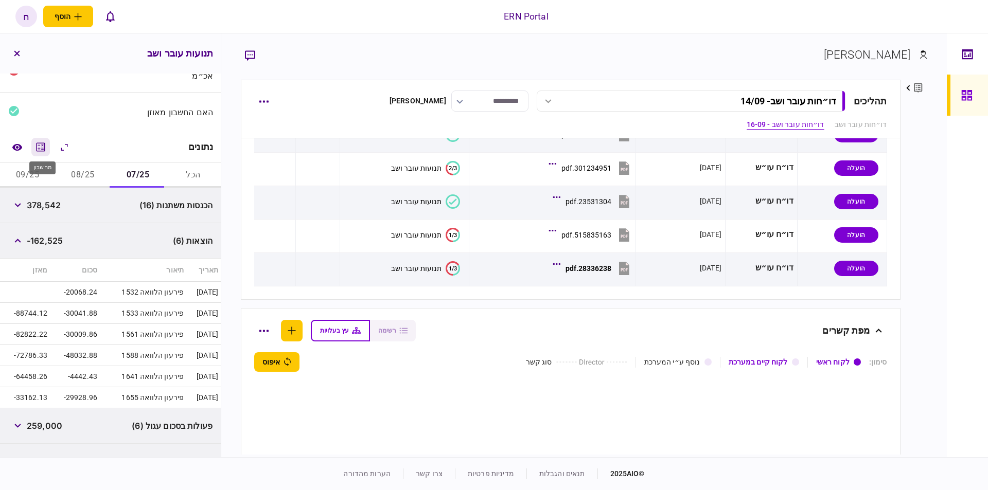
click at [45, 152] on button "מחשבון" at bounding box center [40, 147] width 19 height 19
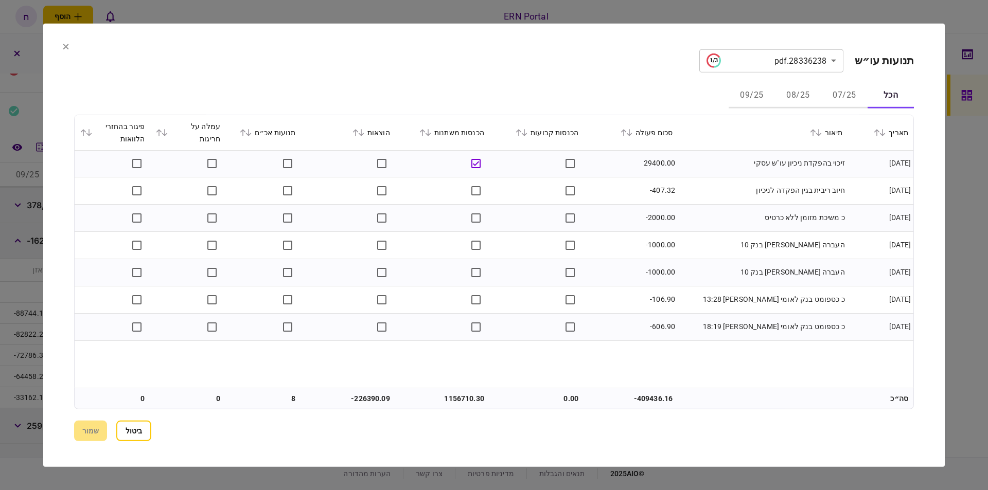
scroll to position [604, 0]
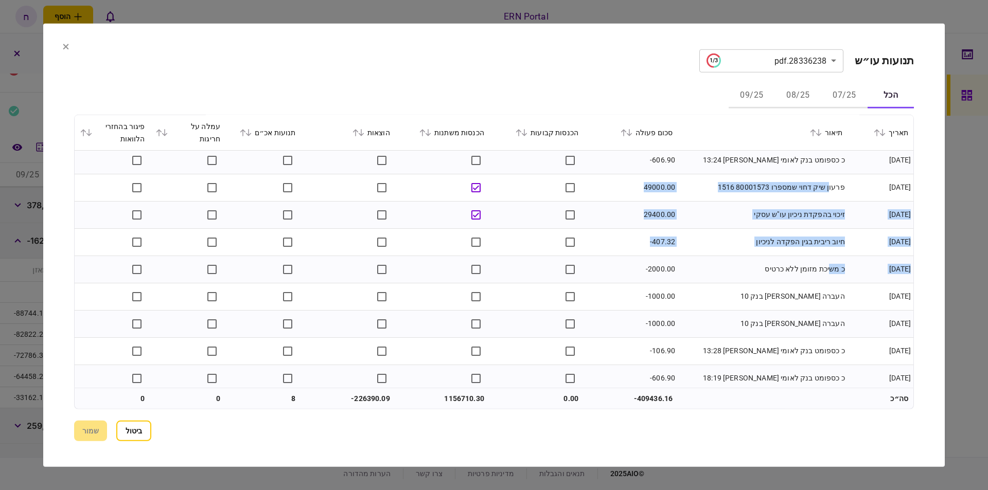
drag, startPoint x: 832, startPoint y: 187, endPoint x: 832, endPoint y: 277, distance: 90.1
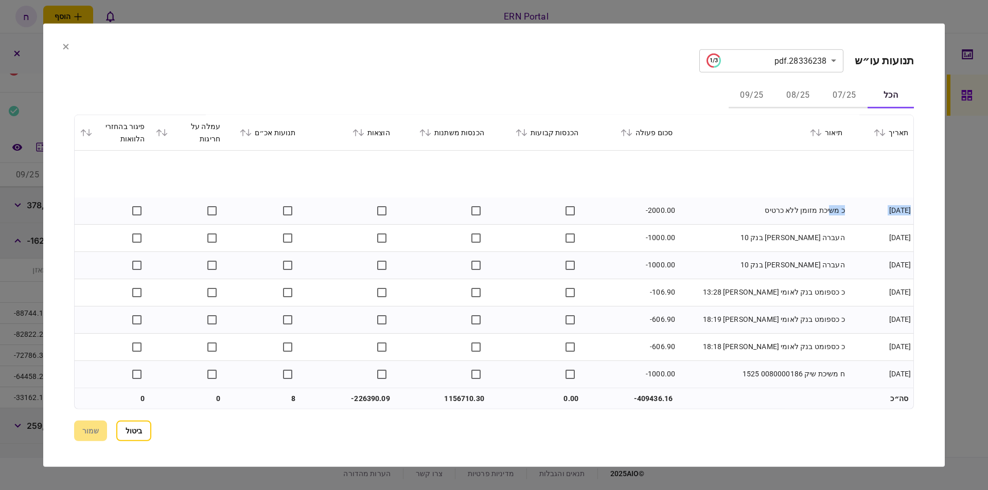
scroll to position [721, 0]
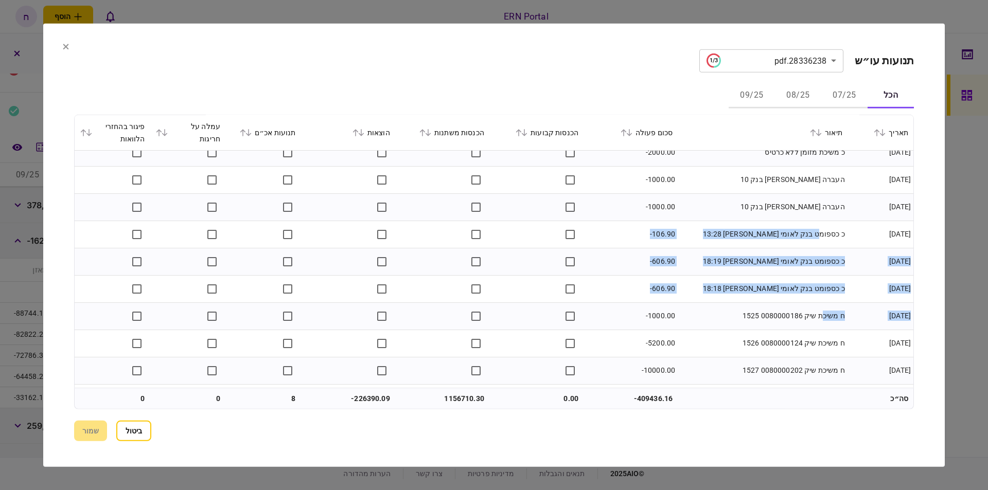
drag, startPoint x: 822, startPoint y: 236, endPoint x: 823, endPoint y: 330, distance: 94.2
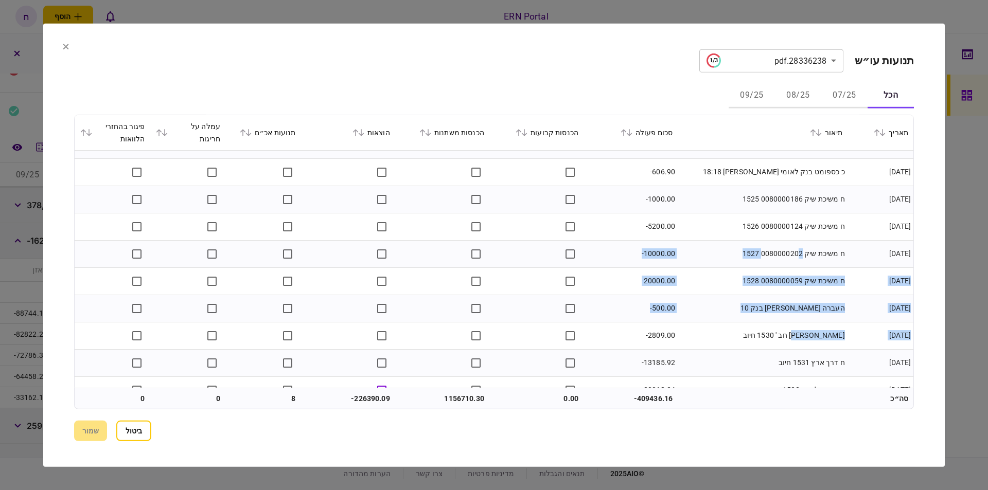
drag, startPoint x: 803, startPoint y: 242, endPoint x: 810, endPoint y: 332, distance: 90.3
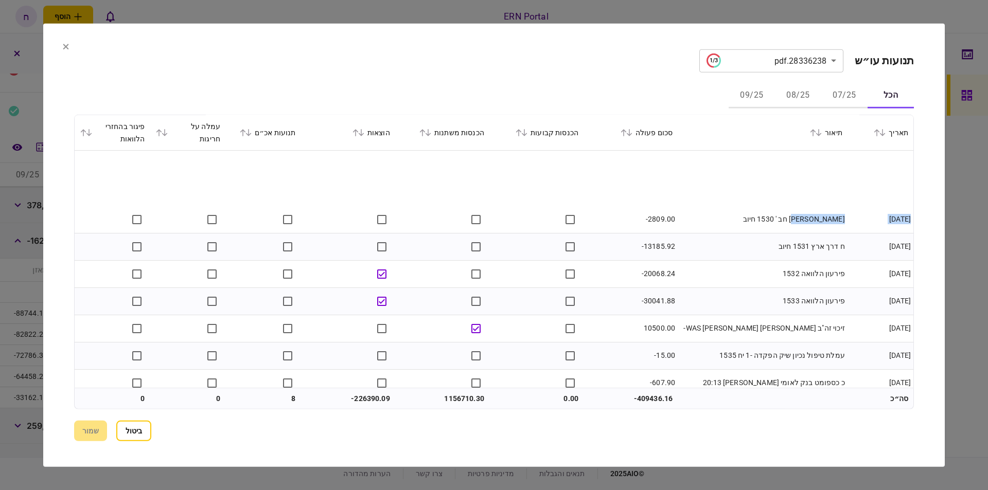
scroll to position [1012, 0]
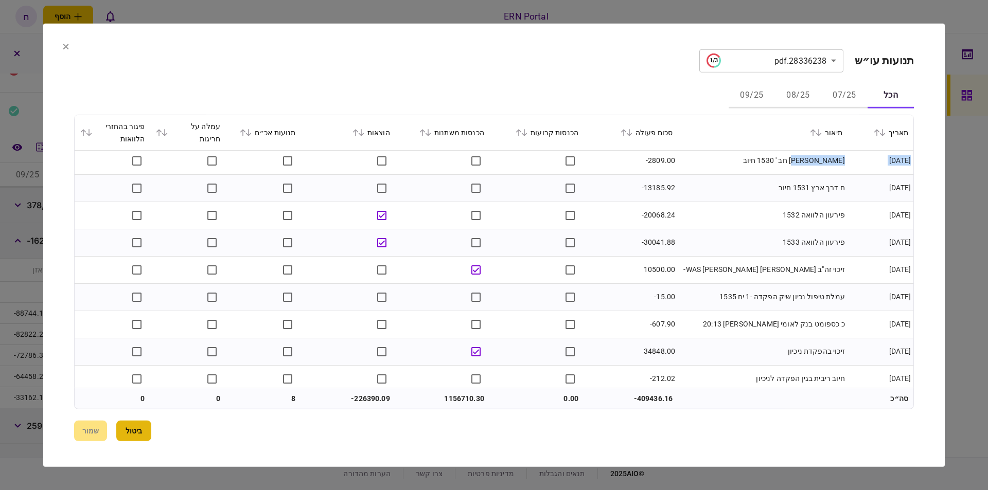
click at [144, 431] on button "ביטול" at bounding box center [133, 431] width 35 height 21
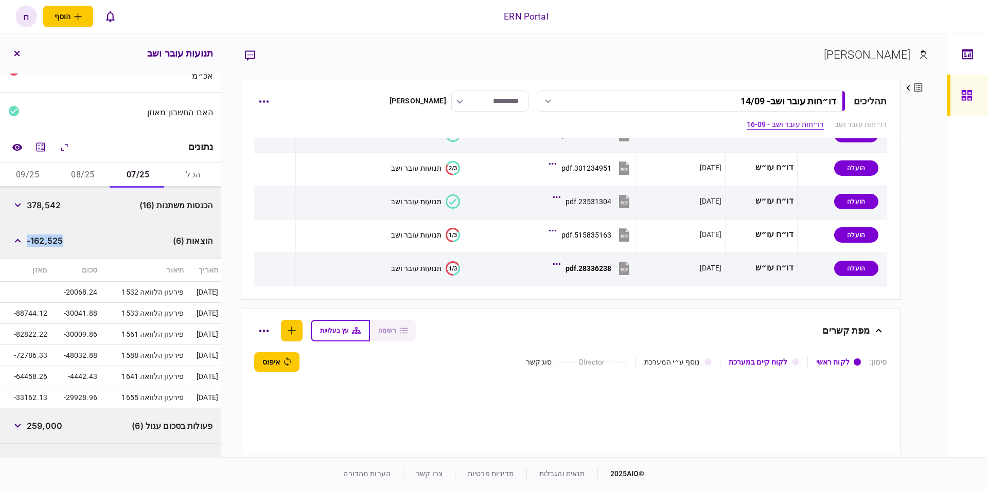
drag, startPoint x: 78, startPoint y: 241, endPoint x: 30, endPoint y: 246, distance: 48.1
click at [30, 246] on div "הוצאות (6) -162,525" at bounding box center [110, 241] width 221 height 36
click at [85, 235] on div "הוצאות (6) -162,525" at bounding box center [110, 241] width 221 height 36
click at [44, 240] on span "-162,525" at bounding box center [45, 241] width 36 height 12
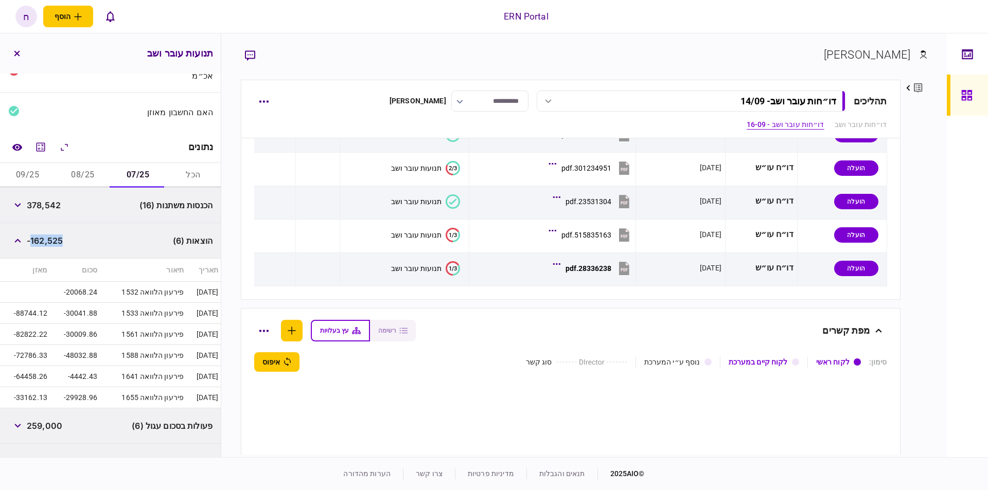
copy span "162,525"
click at [18, 241] on button "button" at bounding box center [17, 241] width 19 height 19
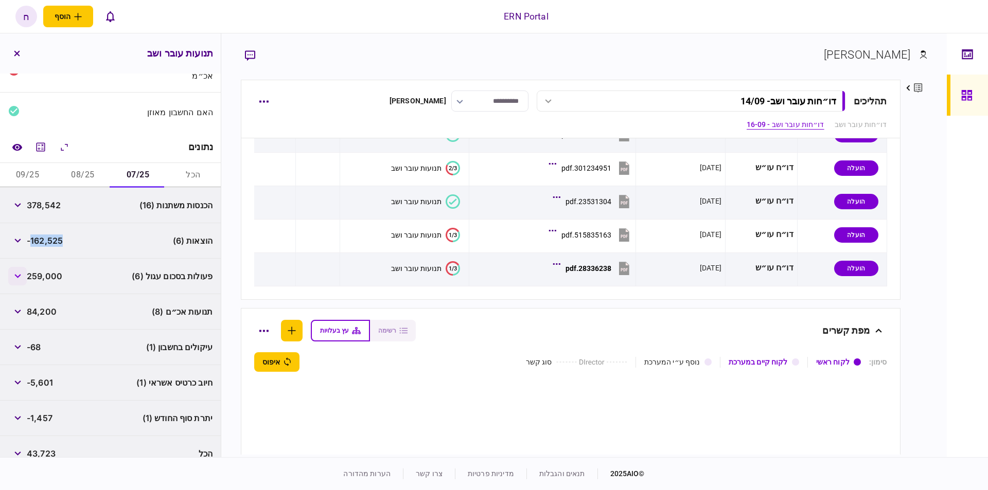
click at [27, 275] on button "button" at bounding box center [17, 276] width 19 height 19
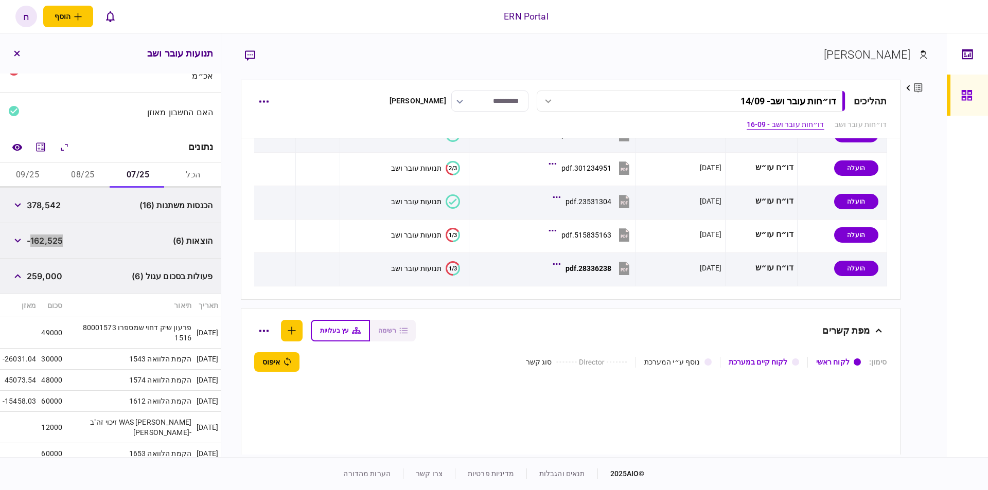
scroll to position [154, 0]
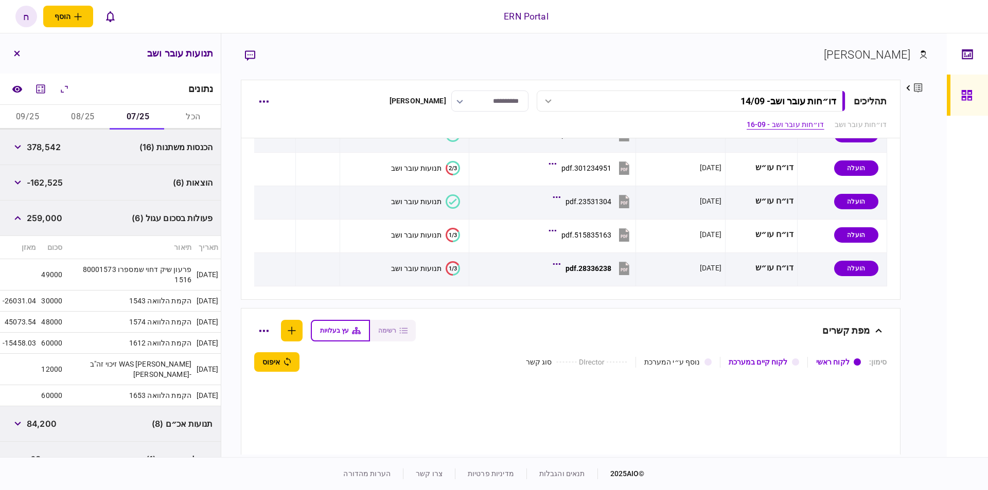
click at [69, 407] on div "תנועות אכ״ם (8) 84,200" at bounding box center [110, 425] width 221 height 36
click at [46, 418] on span "84,200" at bounding box center [42, 424] width 30 height 12
click at [21, 415] on button "button" at bounding box center [17, 424] width 19 height 19
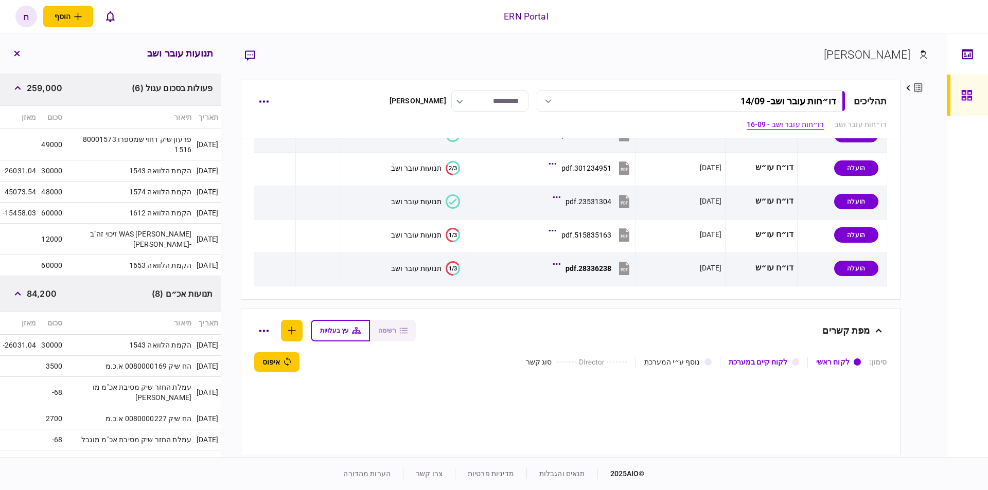
scroll to position [401, 0]
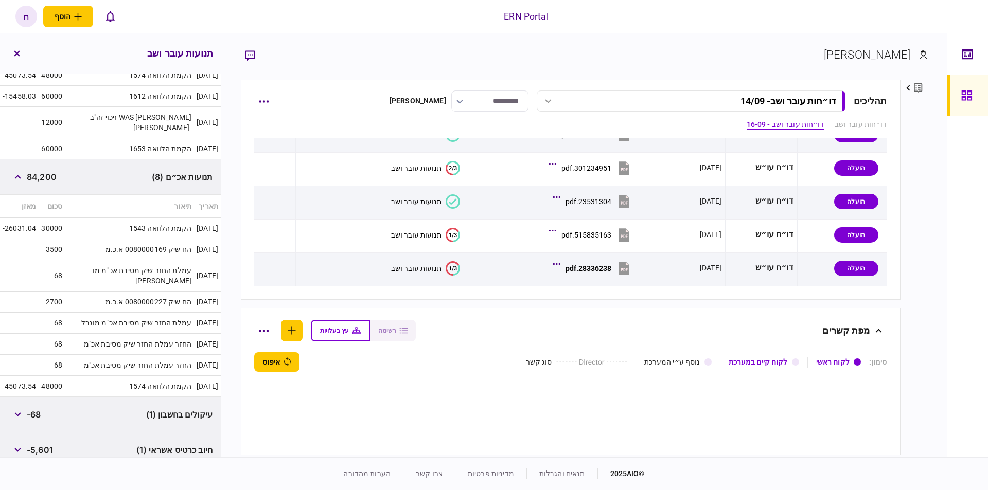
click at [61, 165] on div "תנועות אכ״ם (8) 84,200" at bounding box center [110, 178] width 221 height 36
click at [38, 171] on span "84,200" at bounding box center [42, 177] width 30 height 12
click at [24, 168] on button "button" at bounding box center [17, 177] width 19 height 19
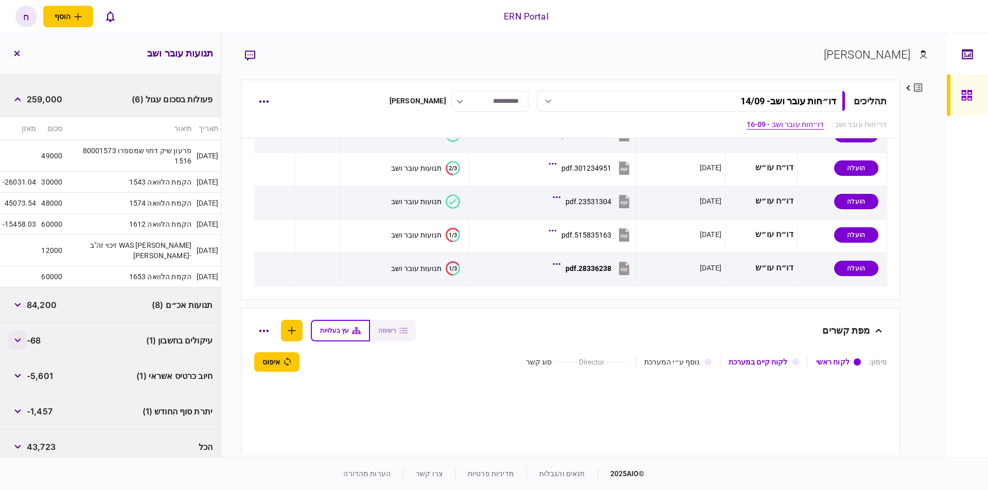
scroll to position [268, 0]
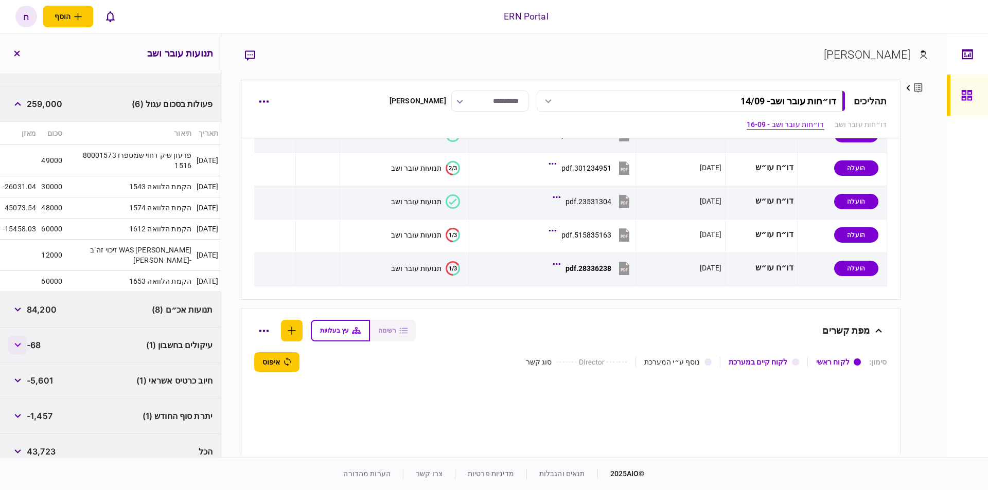
click at [20, 343] on icon "button" at bounding box center [17, 345] width 6 height 4
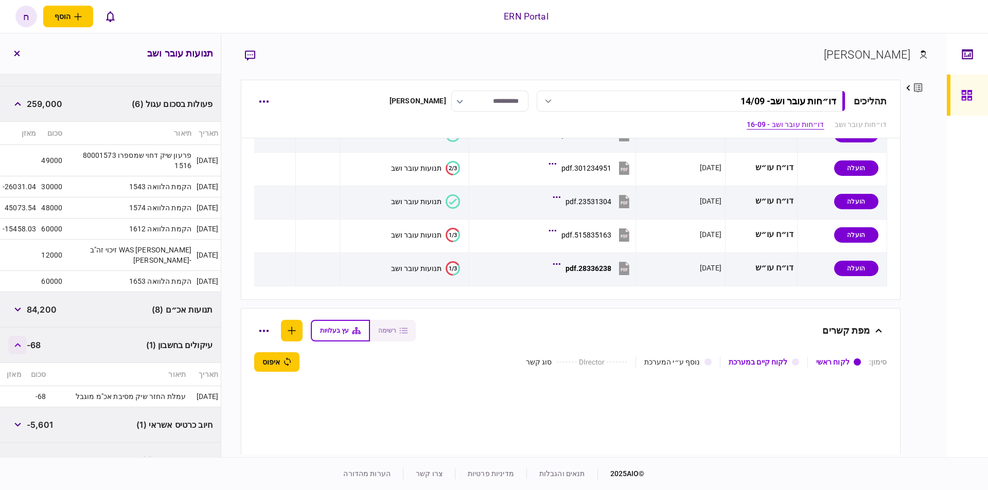
click at [20, 343] on icon "button" at bounding box center [17, 345] width 7 height 4
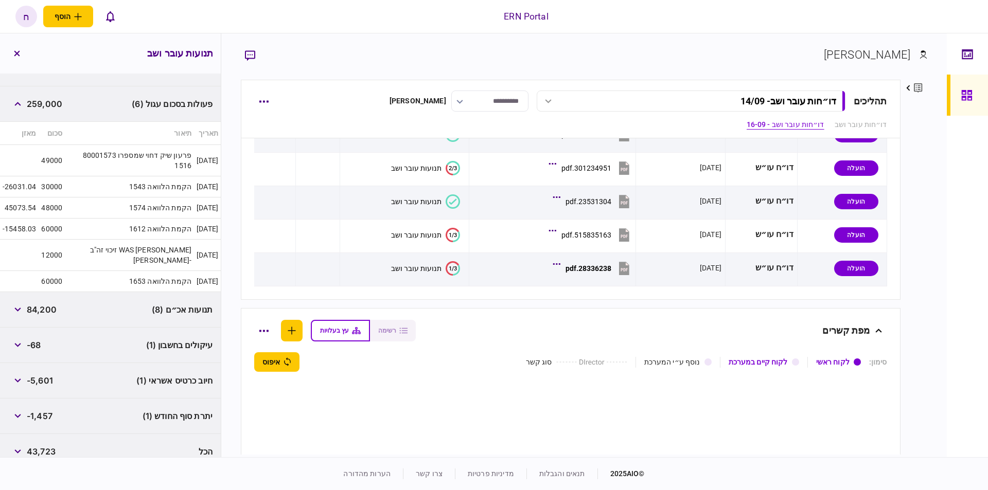
click at [50, 410] on span "-1,457" at bounding box center [40, 416] width 26 height 12
copy span "1,457"
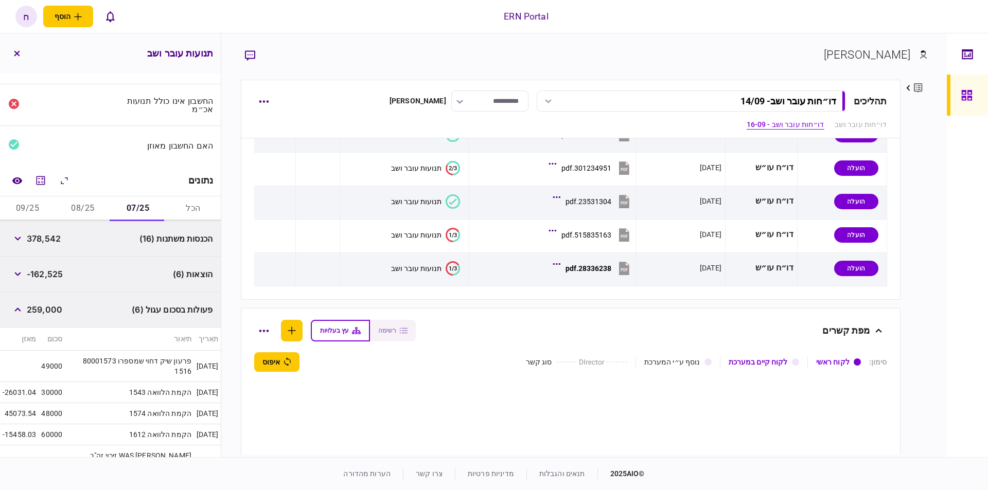
click at [93, 209] on button "08/25" at bounding box center [82, 209] width 55 height 25
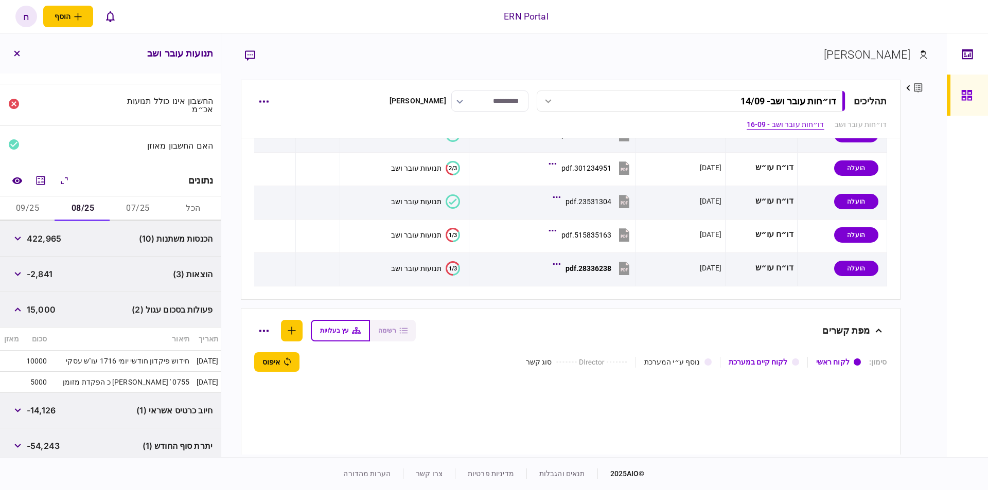
click at [45, 276] on span "-2,841" at bounding box center [40, 274] width 26 height 12
click at [15, 312] on button "button" at bounding box center [17, 310] width 19 height 19
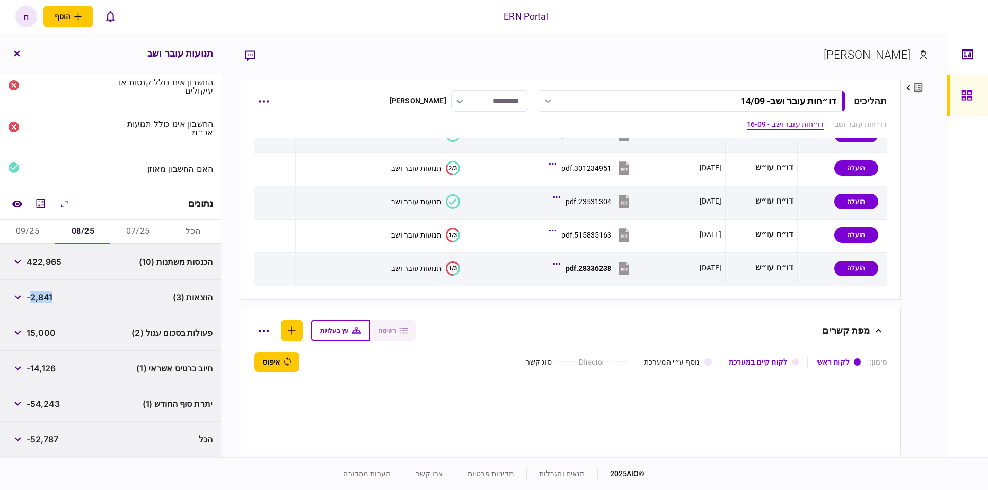
scroll to position [37, 0]
click at [24, 373] on button "button" at bounding box center [17, 370] width 19 height 19
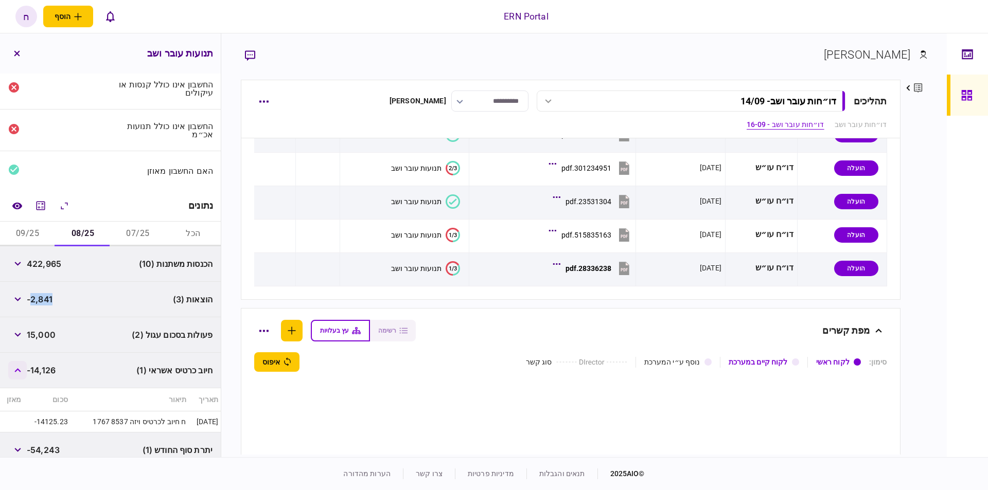
click at [24, 372] on button "button" at bounding box center [17, 370] width 19 height 19
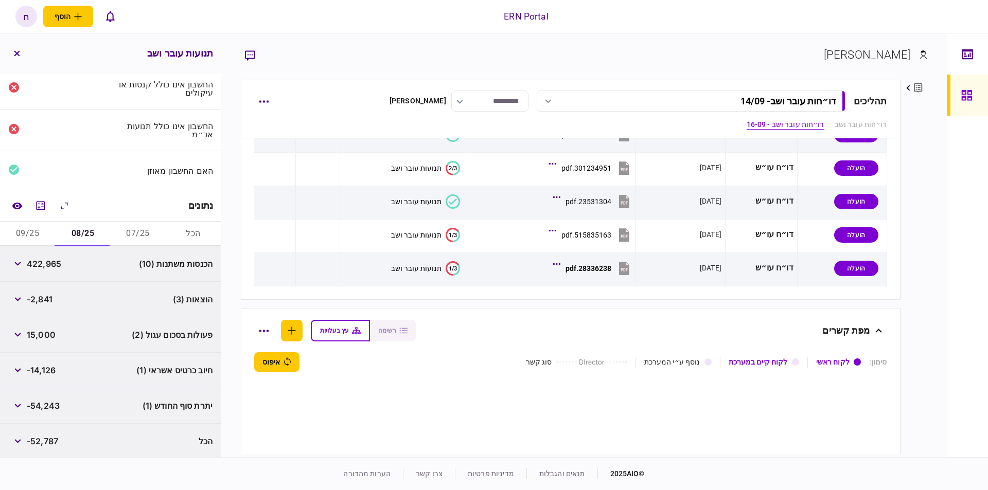
click at [58, 405] on span "-54,243" at bounding box center [43, 406] width 33 height 12
copy span "54,243"
click at [21, 217] on div "נתונים" at bounding box center [110, 205] width 221 height 31
click at [27, 231] on button "09/25" at bounding box center [27, 234] width 55 height 25
